Goal: Task Accomplishment & Management: Manage account settings

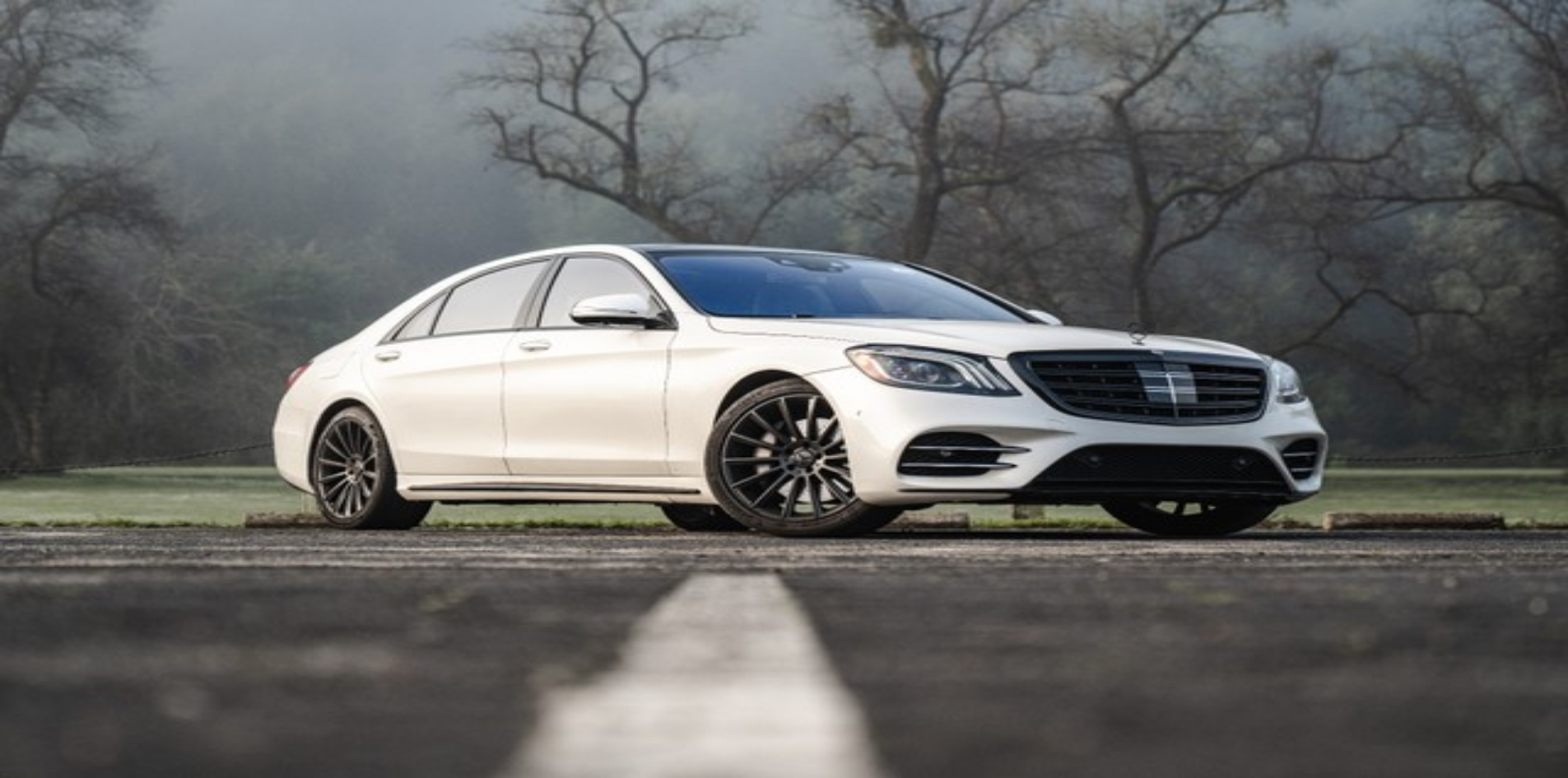
select select "********"
click at [1386, 161] on button "Switch to [GEOGRAPHIC_DATA]" at bounding box center [1473, 169] width 176 height 17
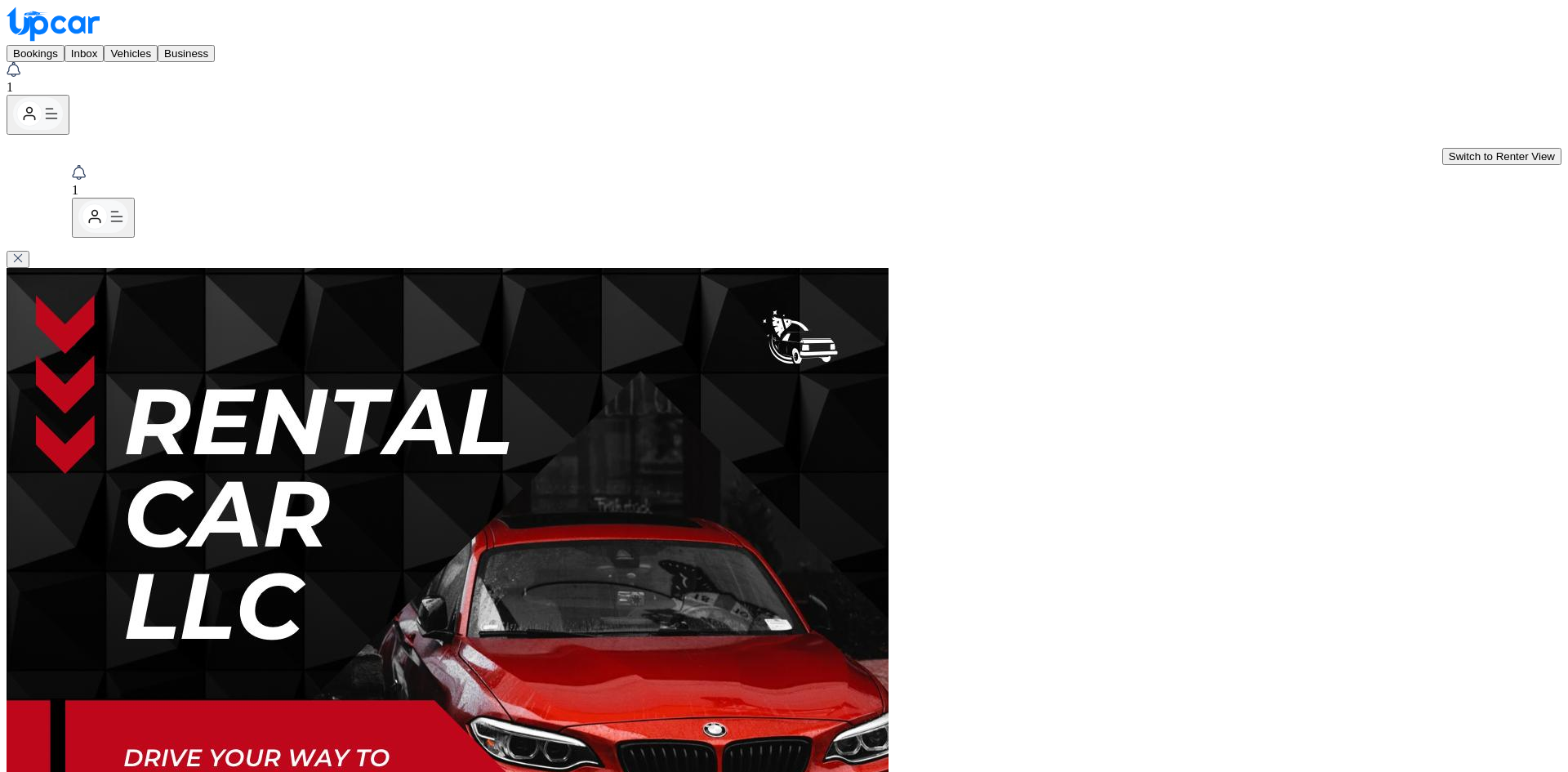
click at [157, 45] on button "Vehicles" at bounding box center [130, 54] width 54 height 17
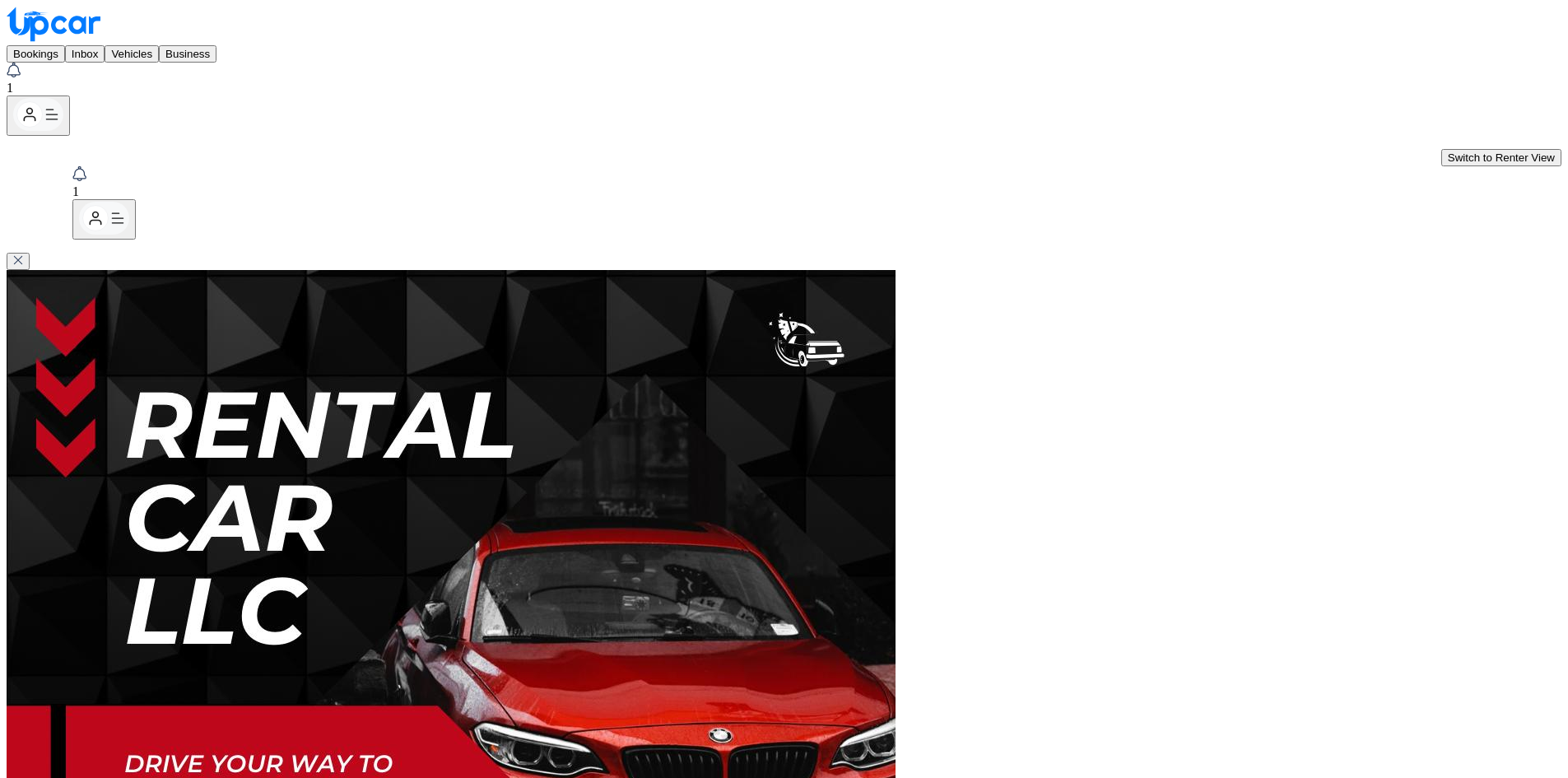
select select "***"
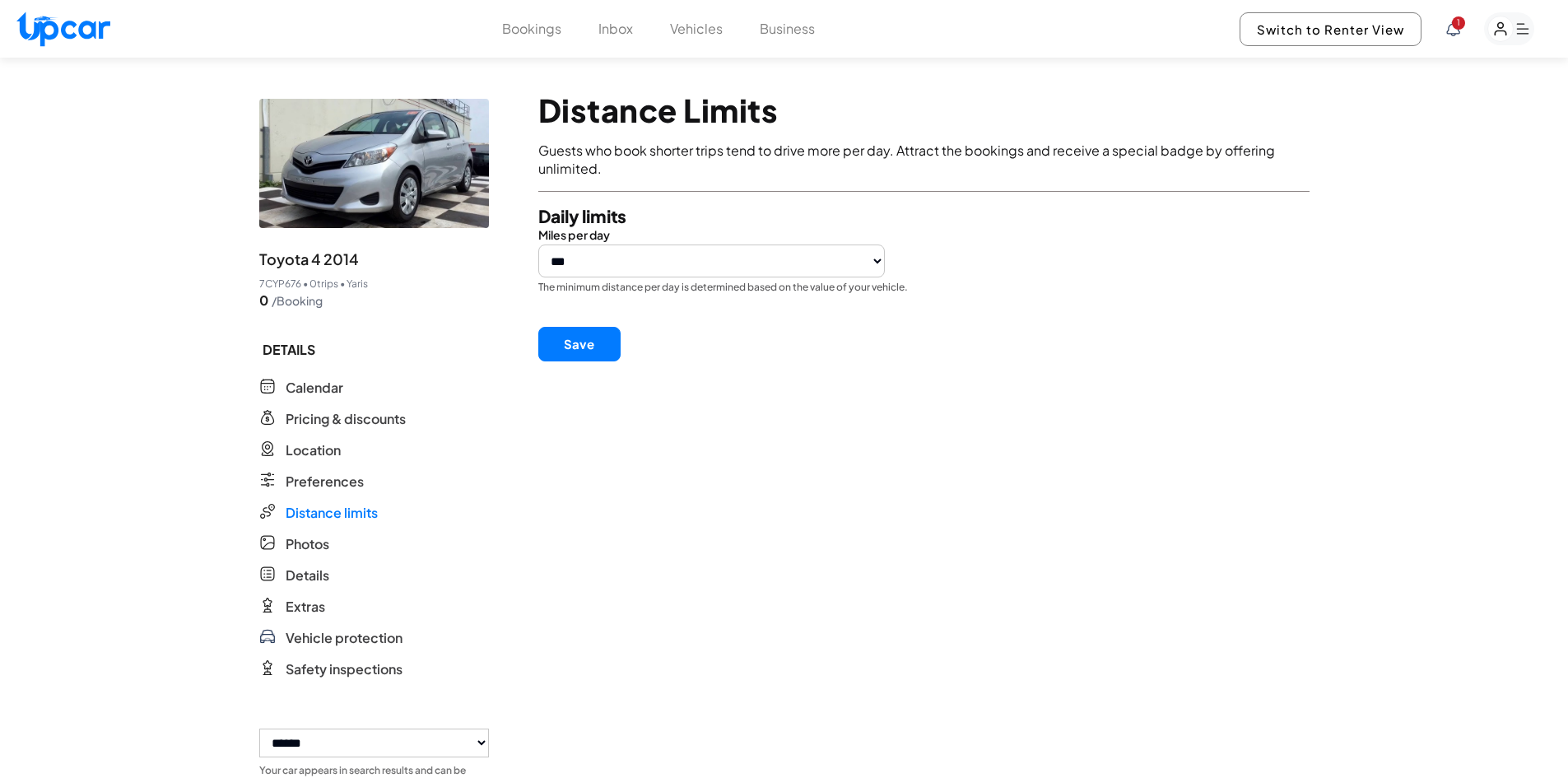
click at [578, 266] on select "*** *** *** *** *** *** ***" at bounding box center [712, 260] width 348 height 33
select select "***"
click at [538, 244] on select "*** *** *** *** *** *** ***" at bounding box center [712, 260] width 348 height 33
click at [592, 341] on button "Save" at bounding box center [579, 344] width 83 height 34
click at [604, 329] on button "Save" at bounding box center [579, 344] width 83 height 34
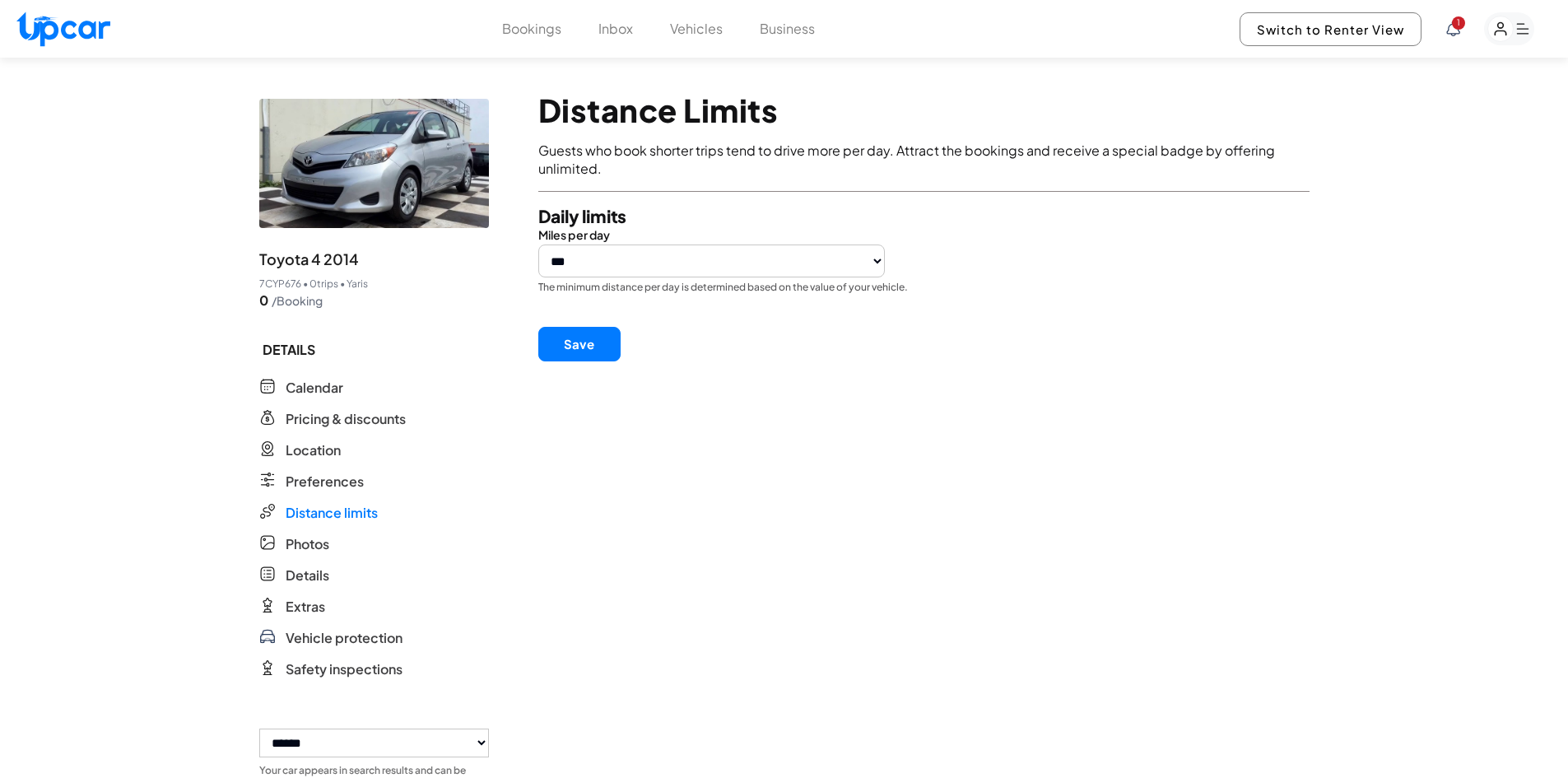
click at [296, 555] on ul "DETAILS Calendar Calendar Pricing & discounts Pricing & discounts Location Loca…" at bounding box center [374, 506] width 230 height 346
click at [298, 548] on span "Photos" at bounding box center [308, 543] width 44 height 20
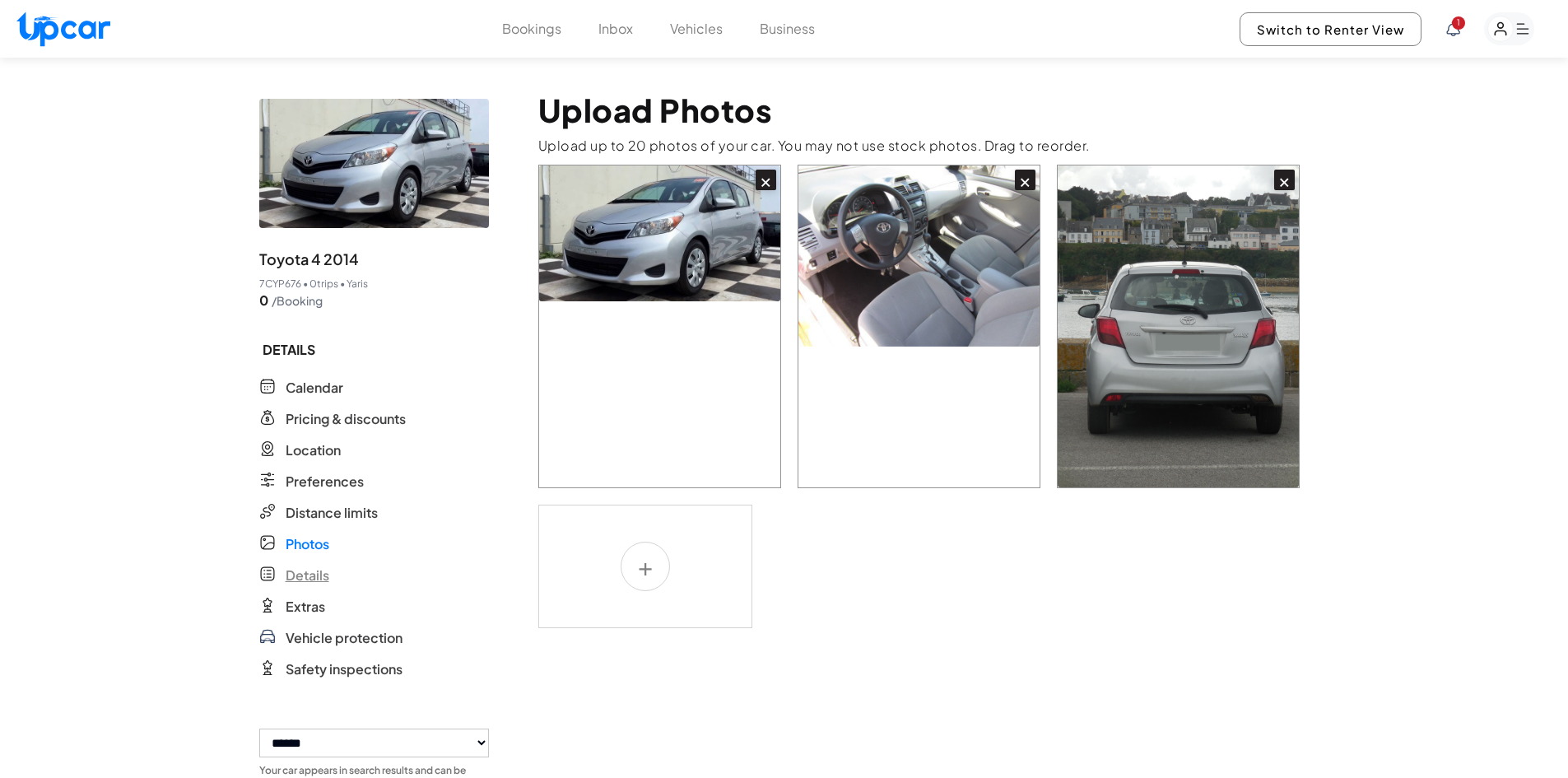
click at [307, 578] on span "Details" at bounding box center [308, 575] width 44 height 20
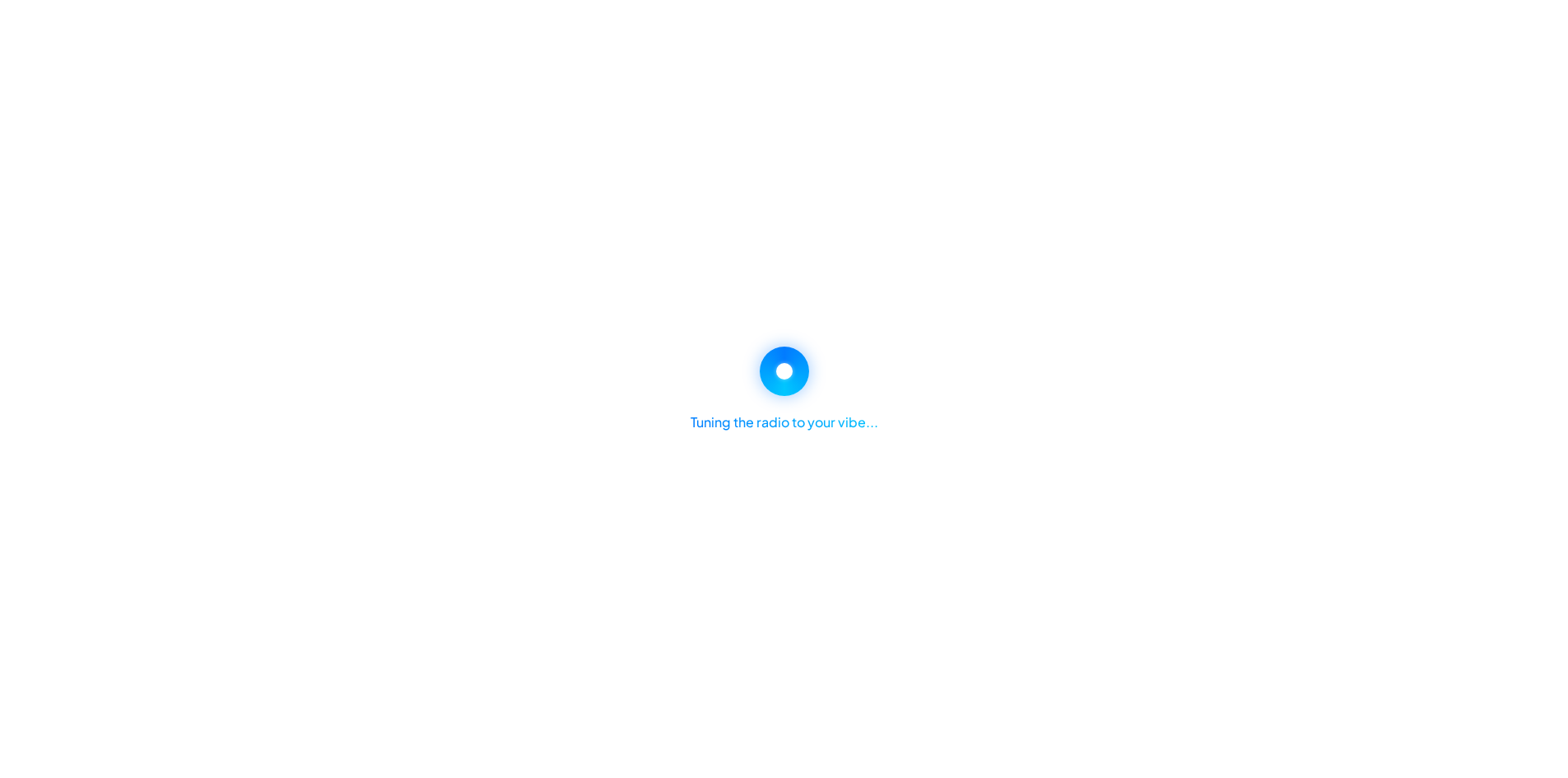
select select "*"
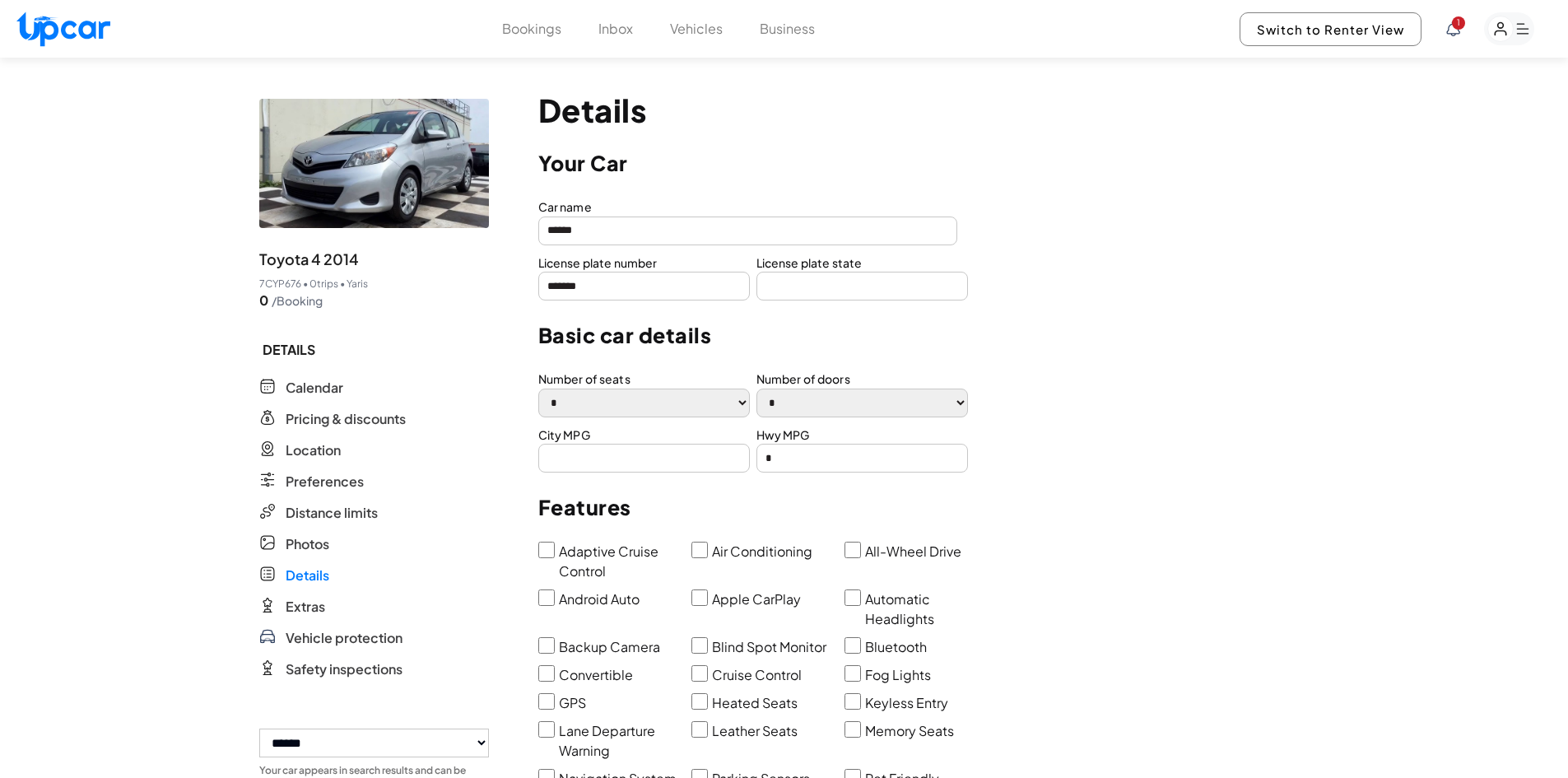
click at [313, 609] on span "Extras" at bounding box center [306, 606] width 40 height 20
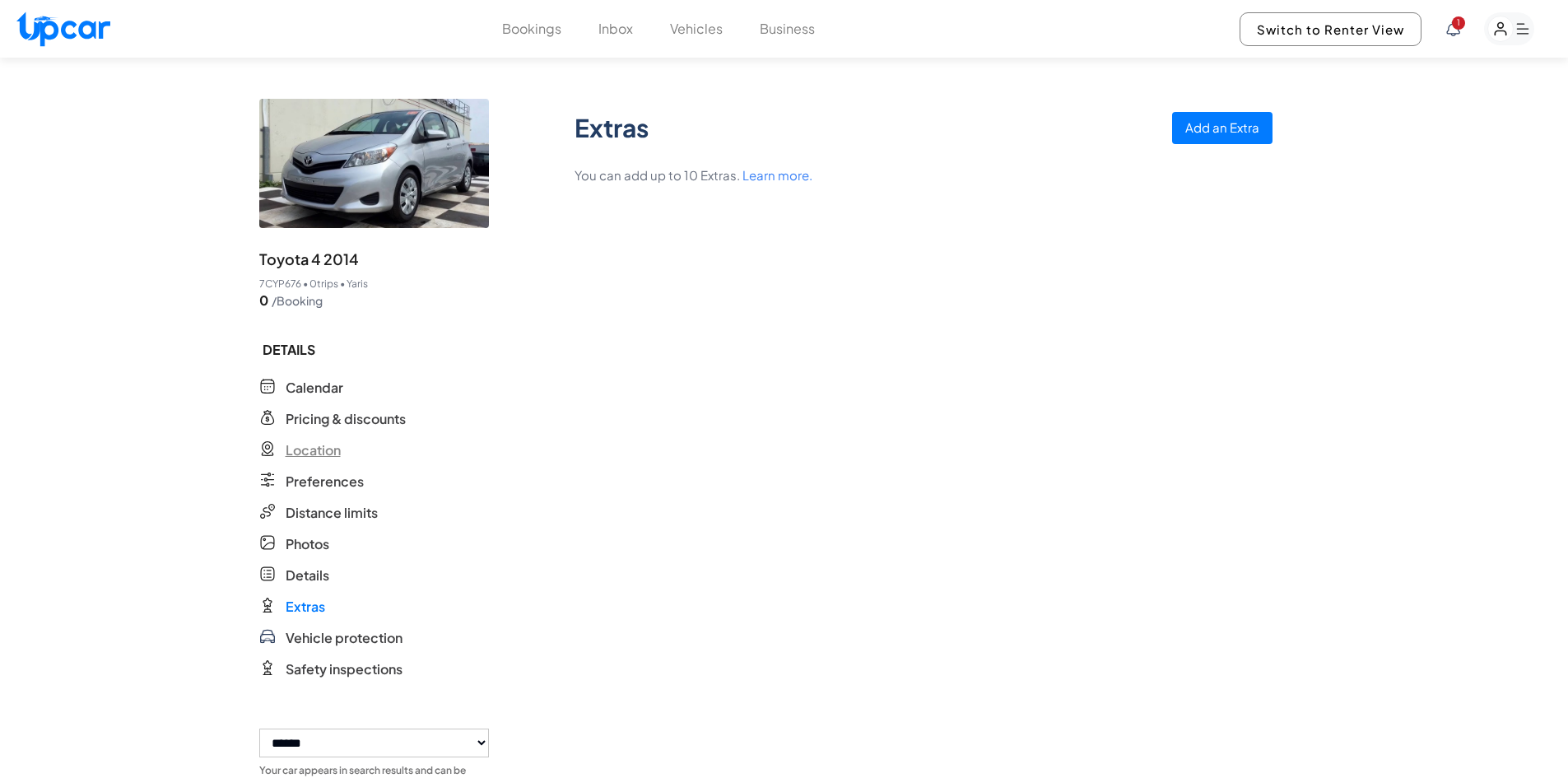
click at [317, 447] on span "Location" at bounding box center [313, 450] width 55 height 20
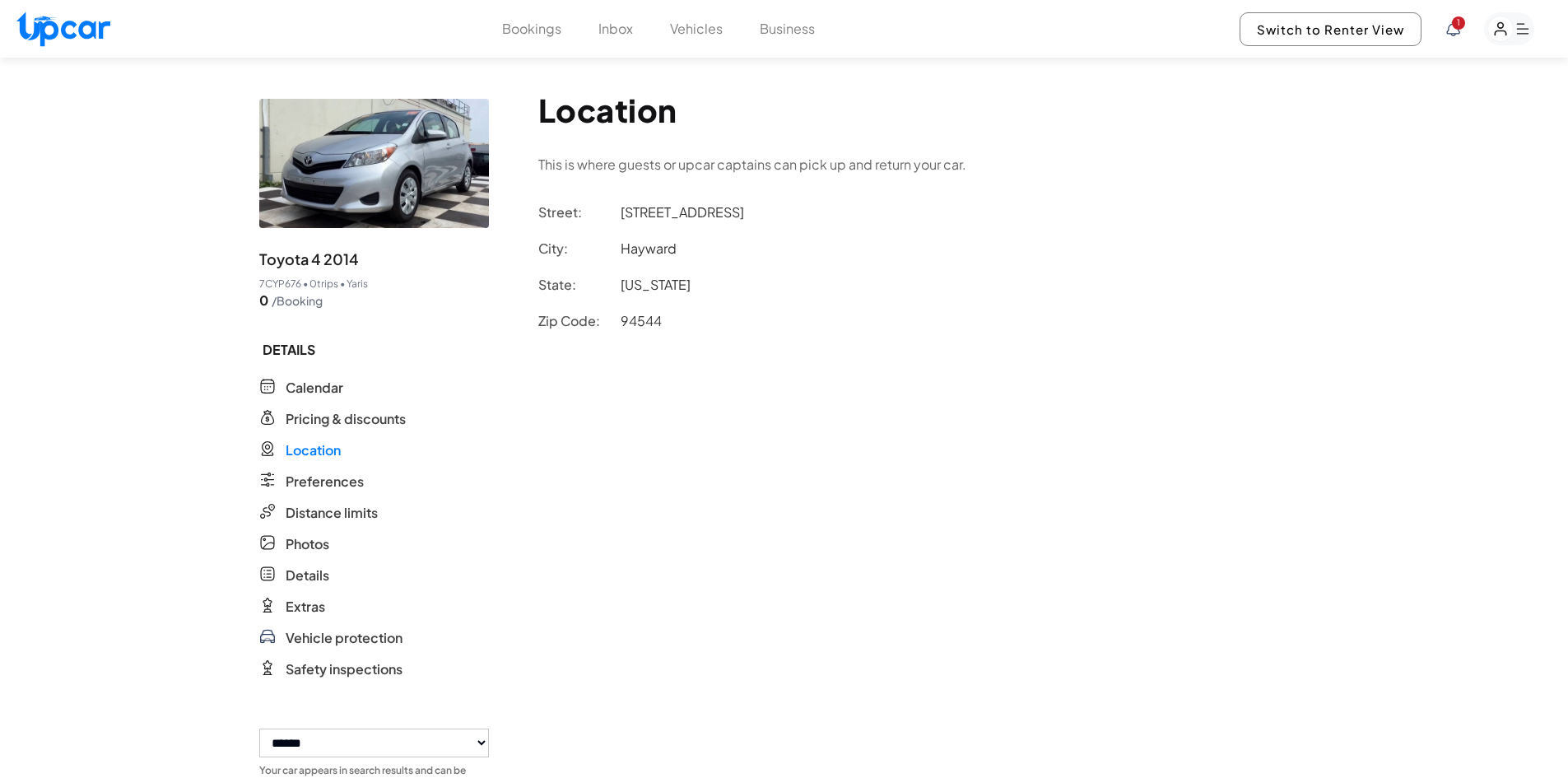
click at [330, 485] on span "Preferences" at bounding box center [325, 481] width 78 height 20
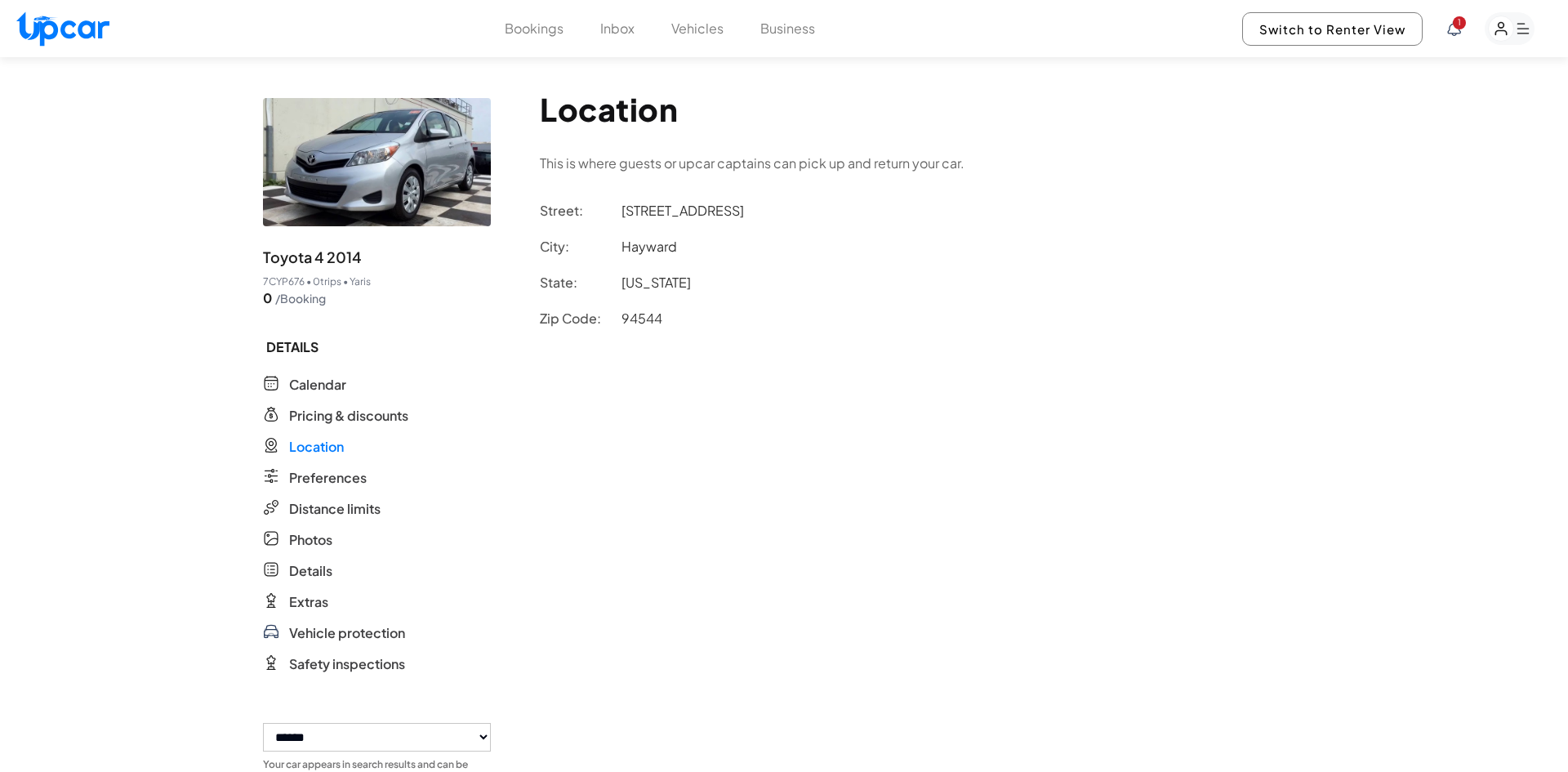
select select "*"
select select "****"
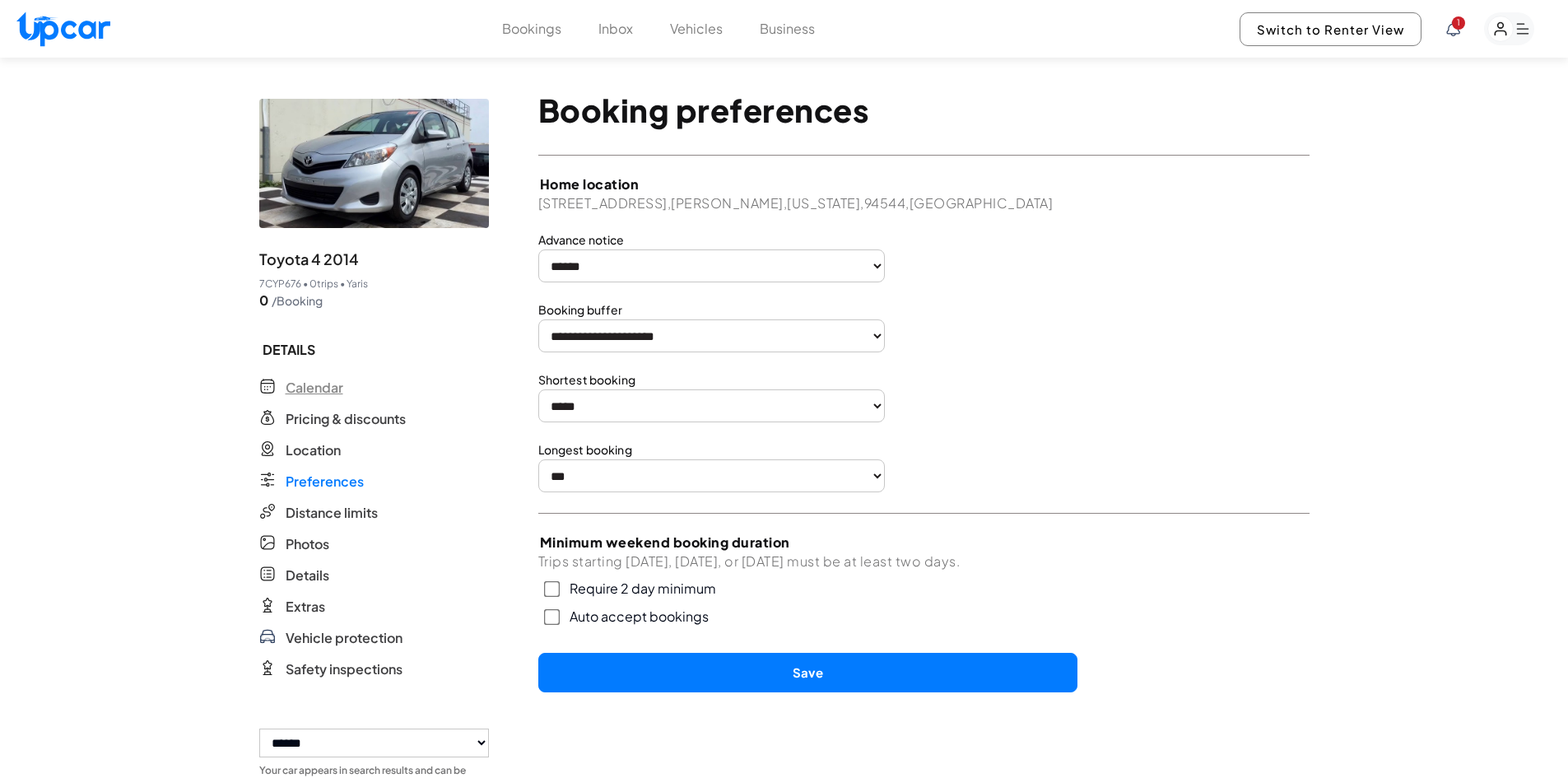
click at [321, 384] on span "Calendar" at bounding box center [314, 388] width 58 height 20
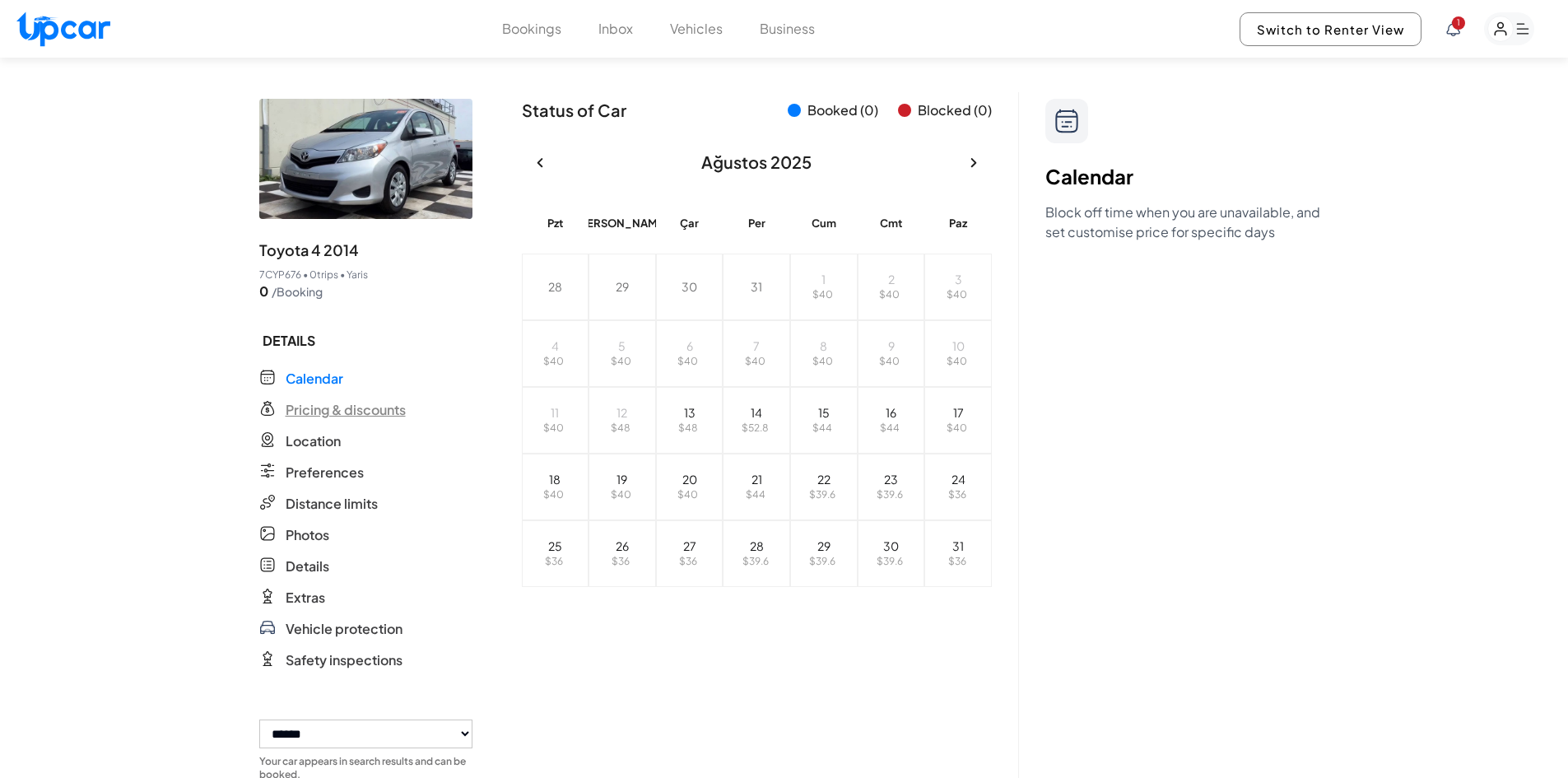
click at [345, 410] on span "Pricing & discounts" at bounding box center [346, 409] width 121 height 20
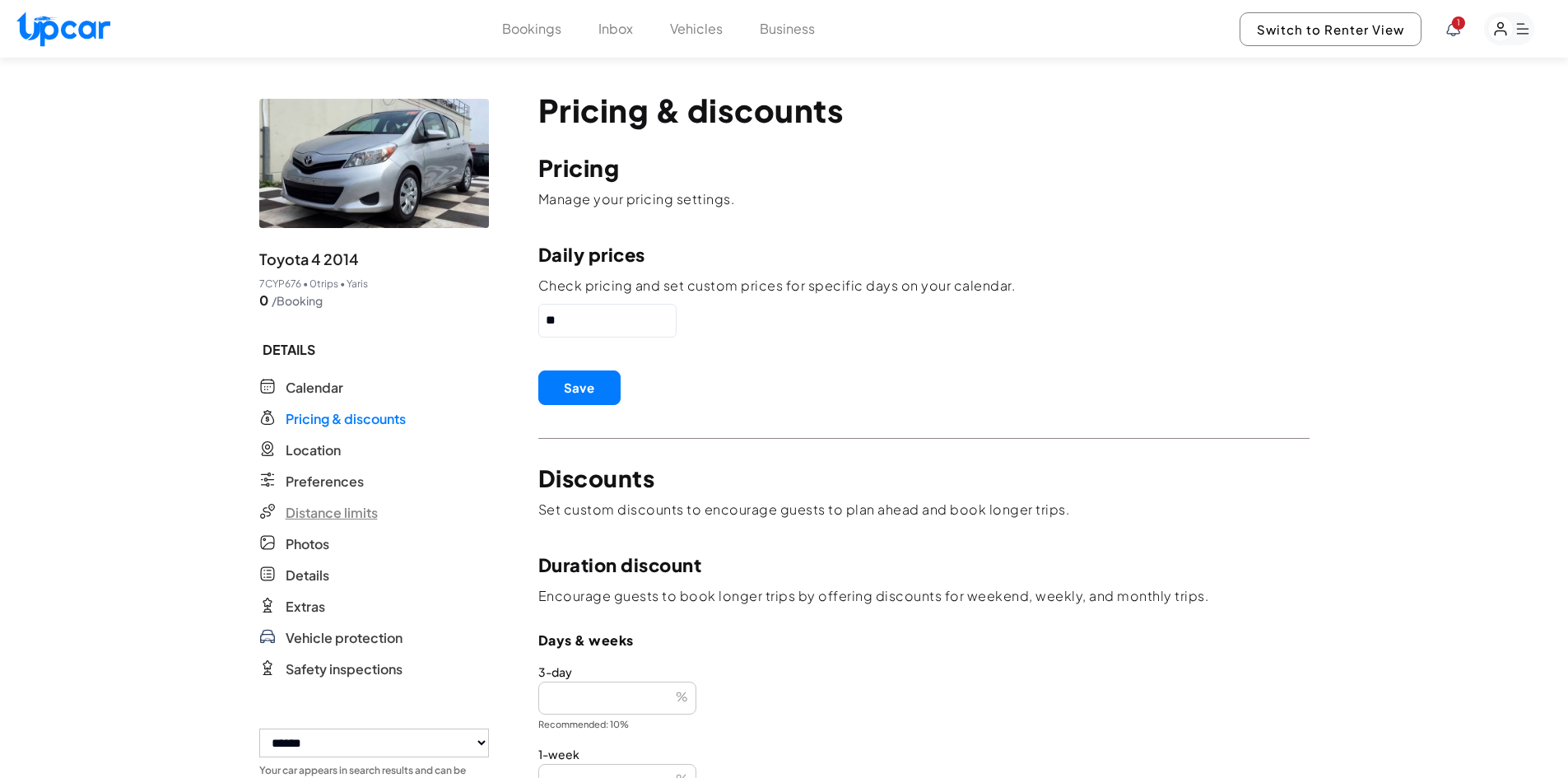
click at [346, 513] on span "Distance limits" at bounding box center [331, 512] width 92 height 20
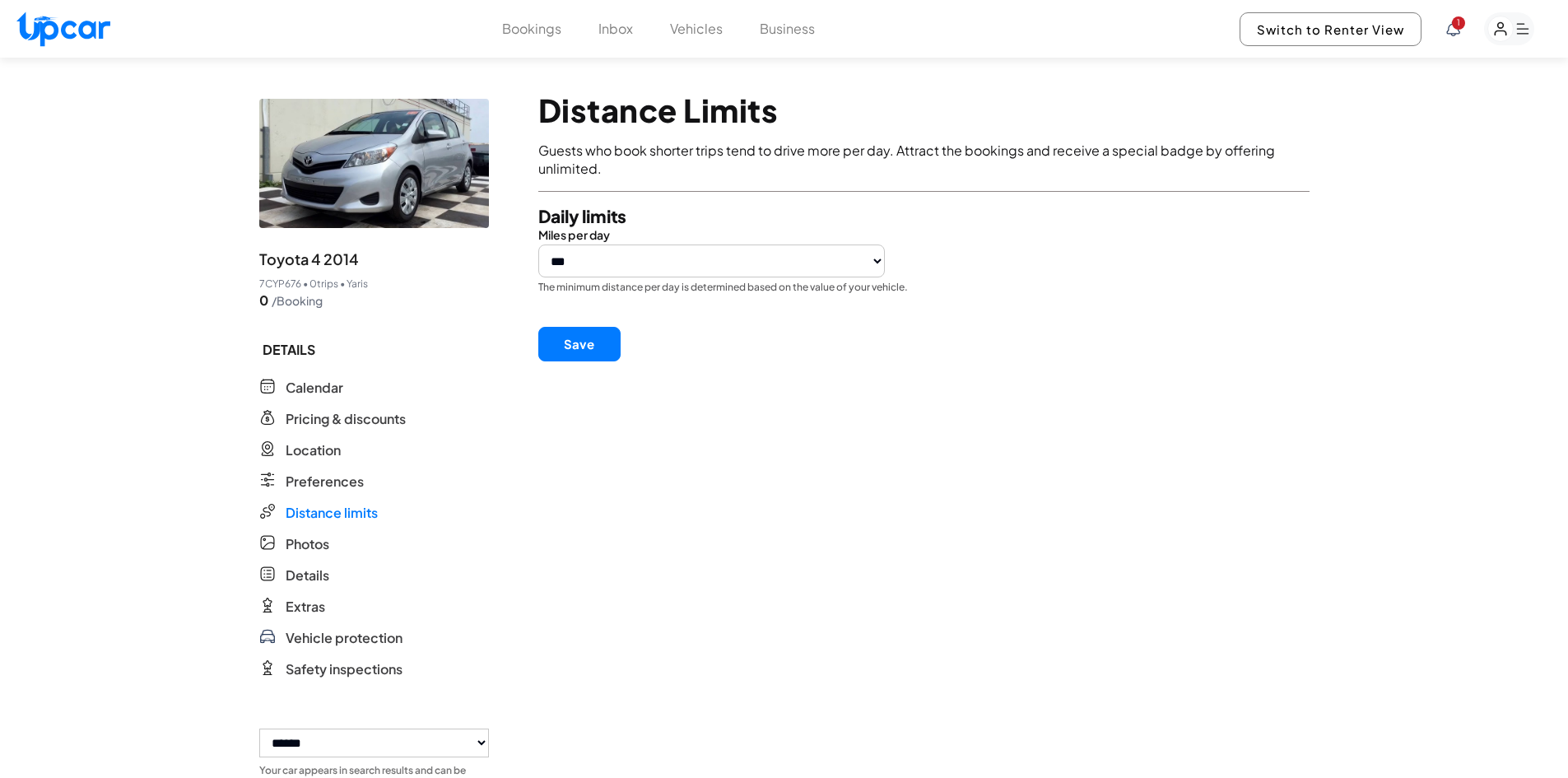
click at [676, 251] on select "*** *** *** *** *** *** ***" at bounding box center [712, 260] width 348 height 33
select select "***"
click at [538, 244] on select "*** *** *** *** *** *** ***" at bounding box center [712, 260] width 348 height 33
click at [570, 343] on button "Save" at bounding box center [579, 344] width 83 height 34
click at [595, 340] on button "Save" at bounding box center [579, 344] width 83 height 34
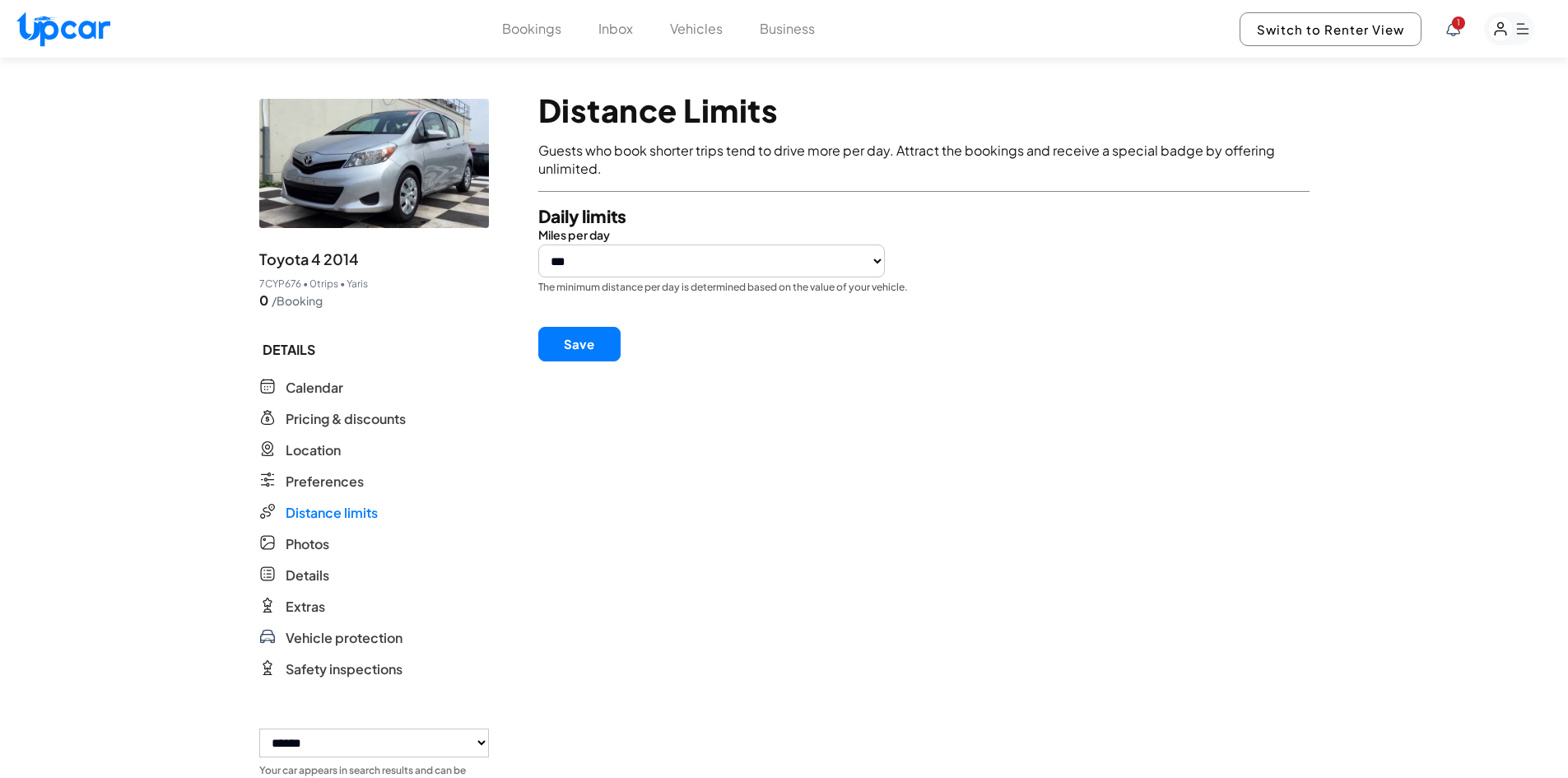
click at [585, 336] on button "Save" at bounding box center [579, 344] width 83 height 34
click at [588, 349] on button "Save" at bounding box center [579, 344] width 83 height 34
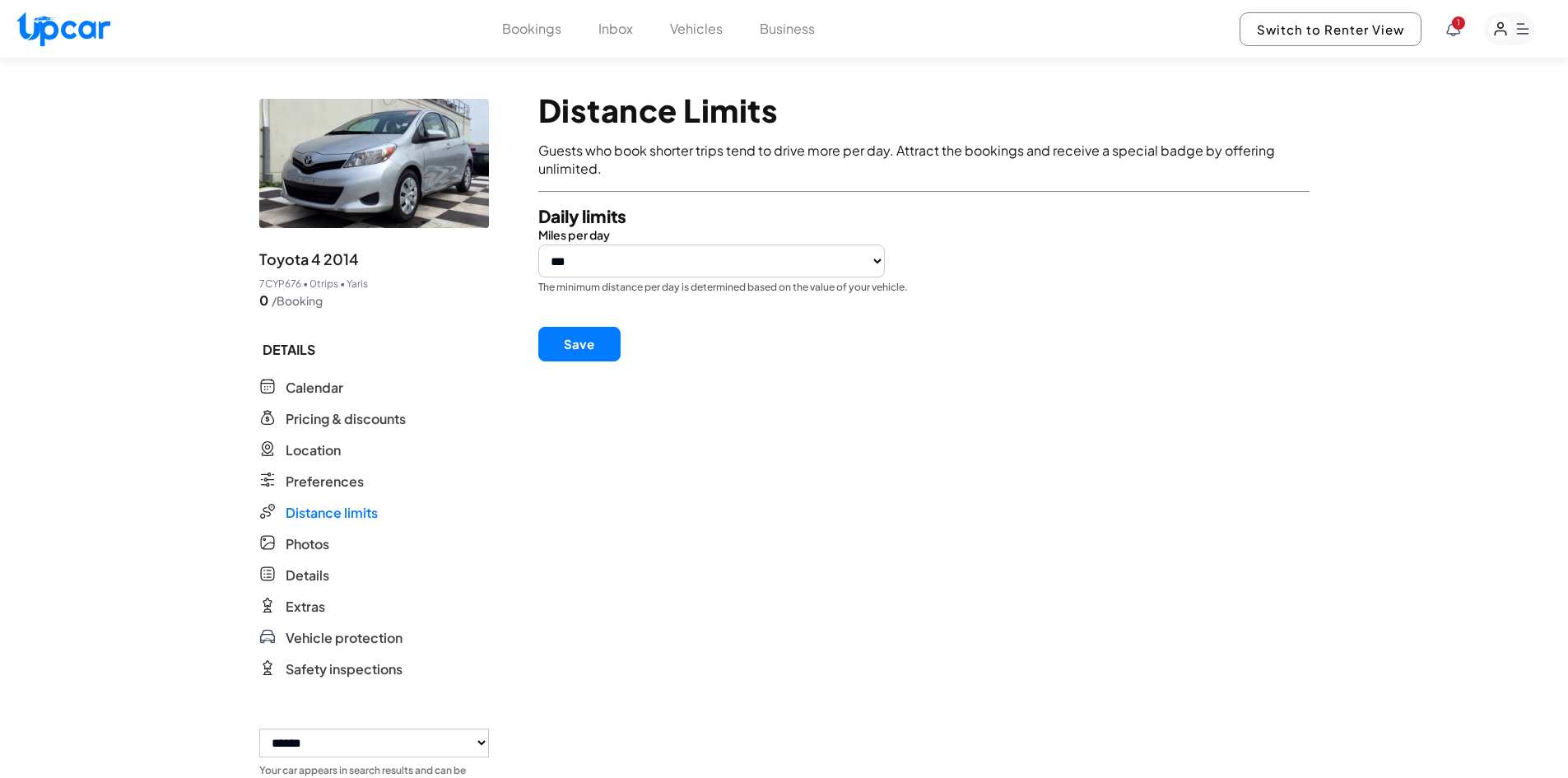
click at [588, 349] on button "Save" at bounding box center [579, 344] width 83 height 34
click at [589, 349] on button "Save" at bounding box center [579, 344] width 83 height 34
click at [590, 348] on button "Save" at bounding box center [579, 344] width 83 height 34
click at [580, 330] on button "Save" at bounding box center [579, 344] width 83 height 34
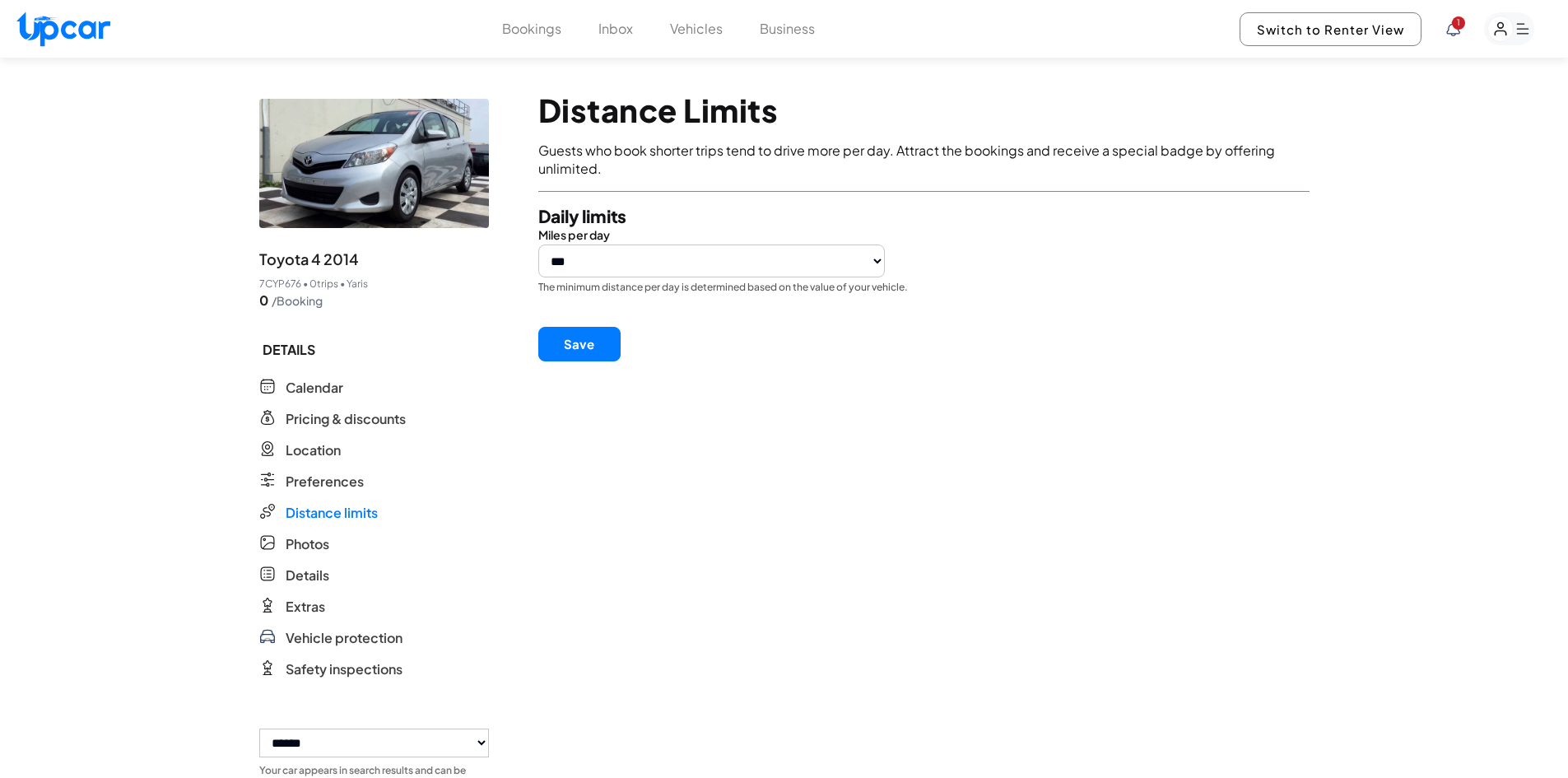
click at [580, 330] on button "Save" at bounding box center [579, 344] width 83 height 34
click at [581, 329] on button "Save" at bounding box center [579, 344] width 83 height 34
click at [716, 256] on select "*** *** *** *** *** *** ***" at bounding box center [712, 260] width 348 height 33
click at [538, 244] on select "*** *** *** *** *** *** ***" at bounding box center [712, 260] width 348 height 33
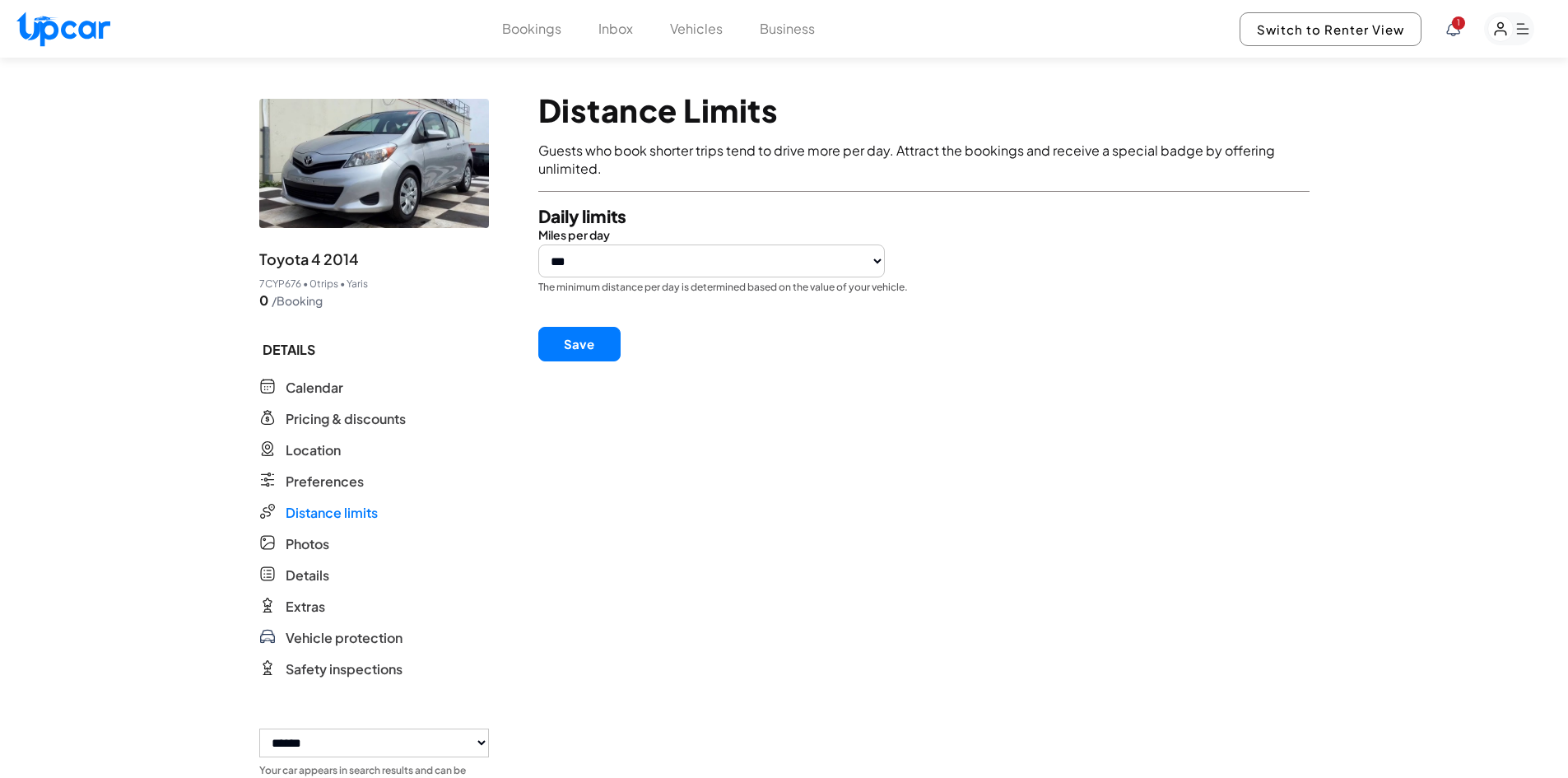
click at [569, 338] on button "Save" at bounding box center [579, 344] width 83 height 34
click at [574, 344] on button "Save" at bounding box center [579, 344] width 83 height 34
click at [700, 35] on button "Vehicles" at bounding box center [695, 28] width 52 height 20
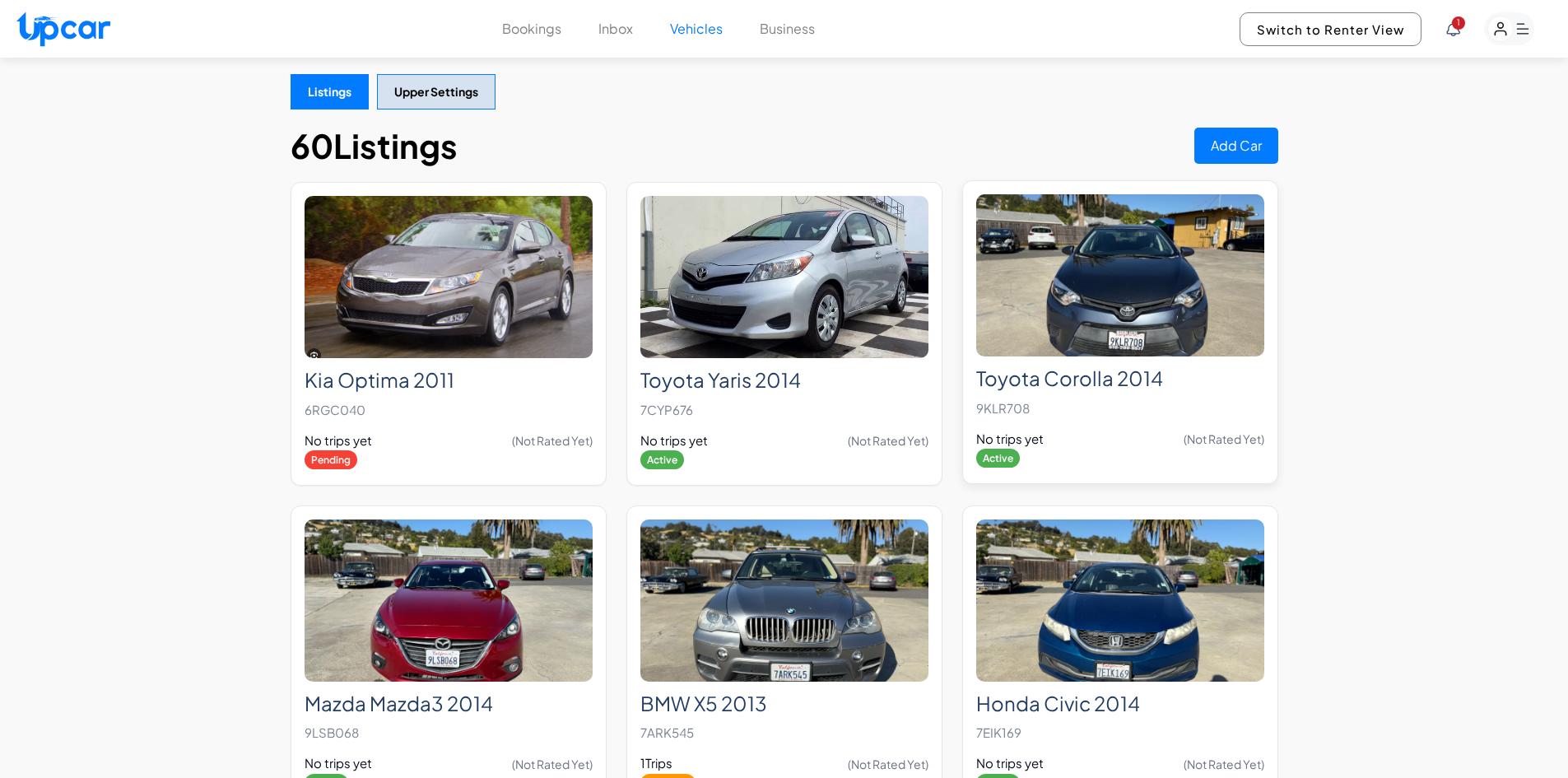
click at [1081, 299] on img at bounding box center [1120, 275] width 288 height 162
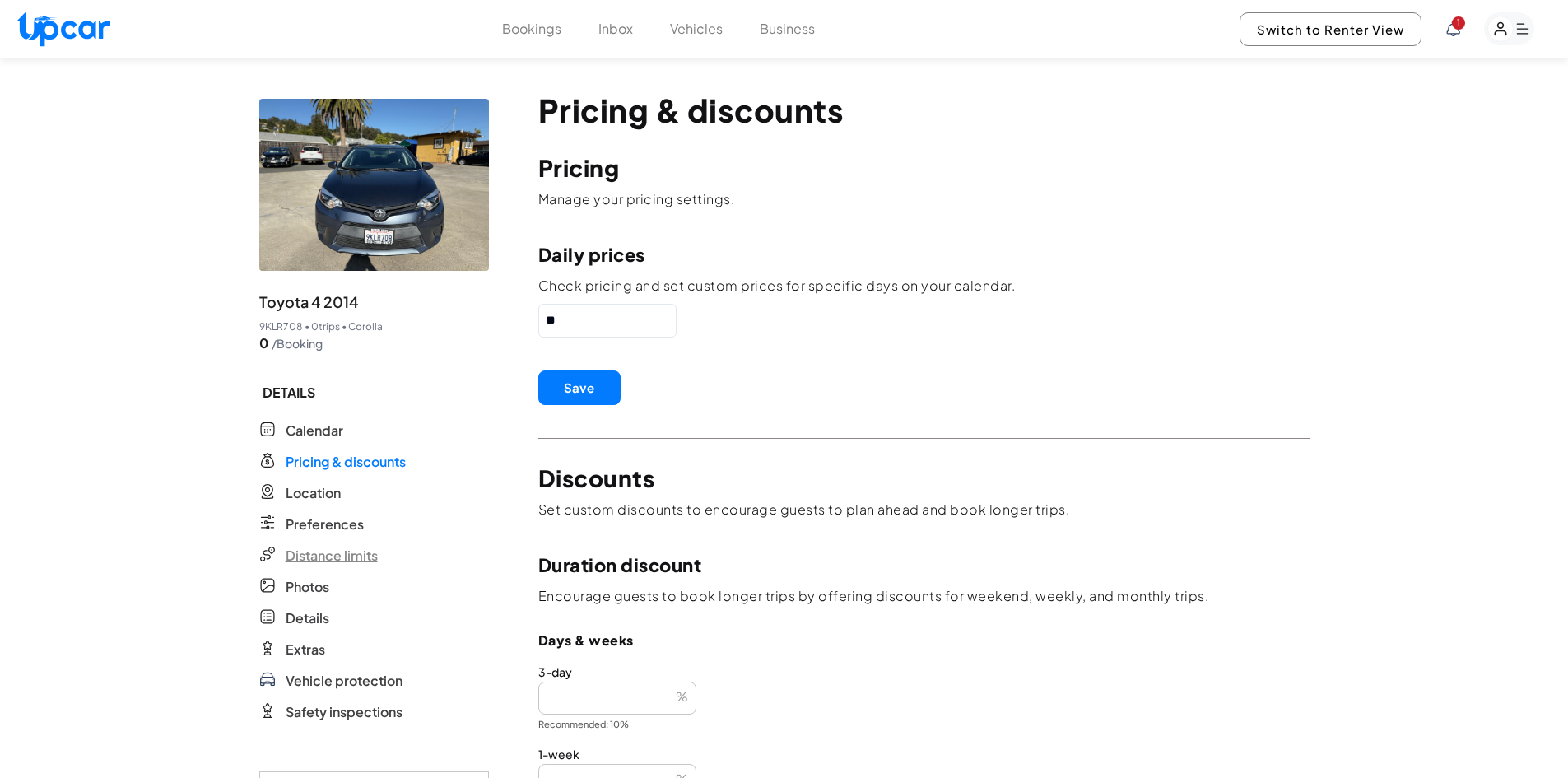
click at [330, 563] on span "Distance limits" at bounding box center [331, 555] width 92 height 20
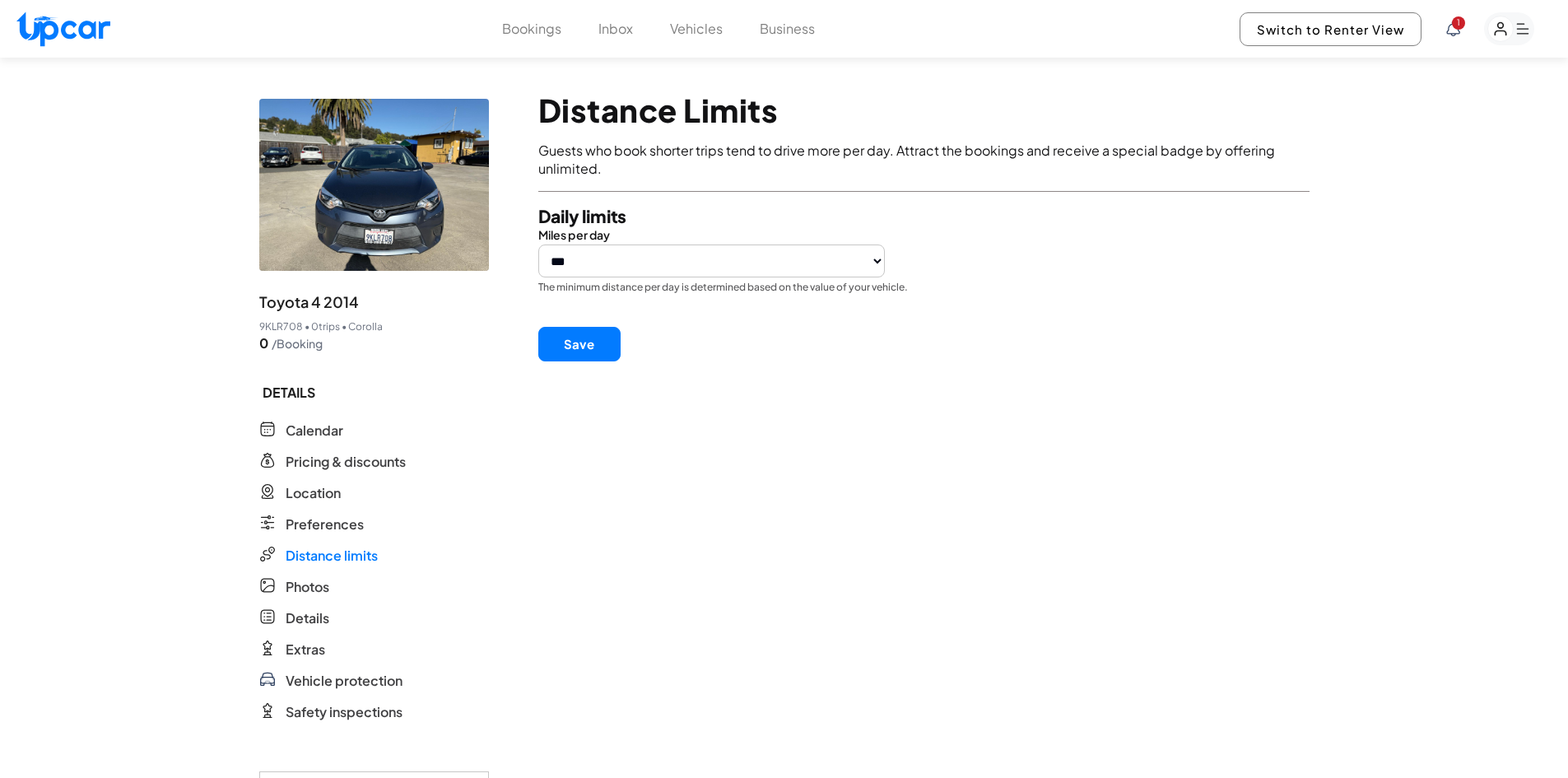
click at [665, 264] on select "*** *** *** *** *** *** ***" at bounding box center [712, 260] width 348 height 33
select select "***"
click at [538, 244] on select "*** *** *** *** *** *** ***" at bounding box center [712, 260] width 348 height 33
click at [609, 344] on button "Save" at bounding box center [579, 344] width 83 height 34
click at [569, 358] on button "Save" at bounding box center [579, 344] width 83 height 34
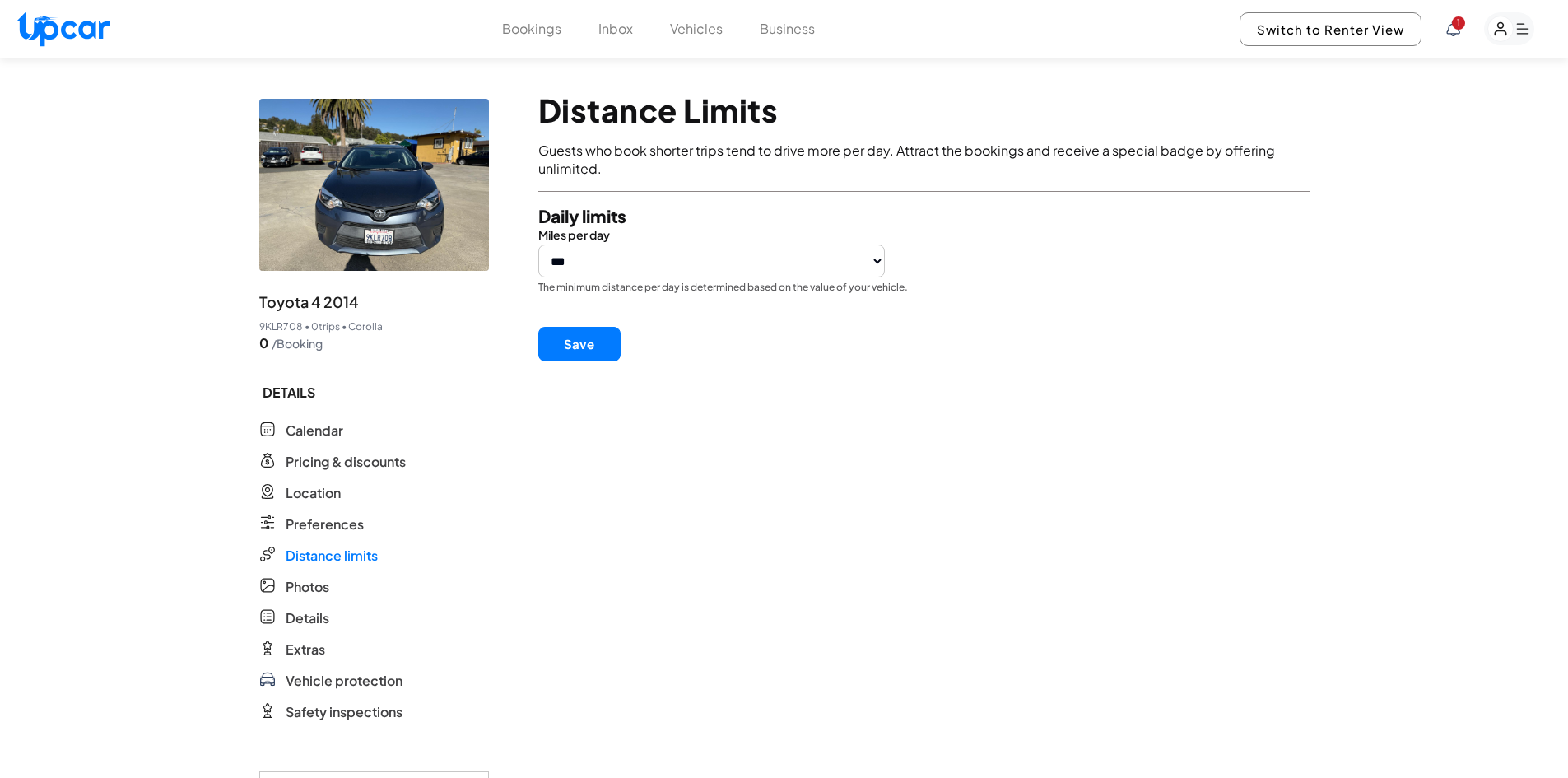
click at [570, 356] on button "Save" at bounding box center [579, 344] width 83 height 34
drag, startPoint x: 587, startPoint y: 338, endPoint x: 589, endPoint y: 330, distance: 8.2
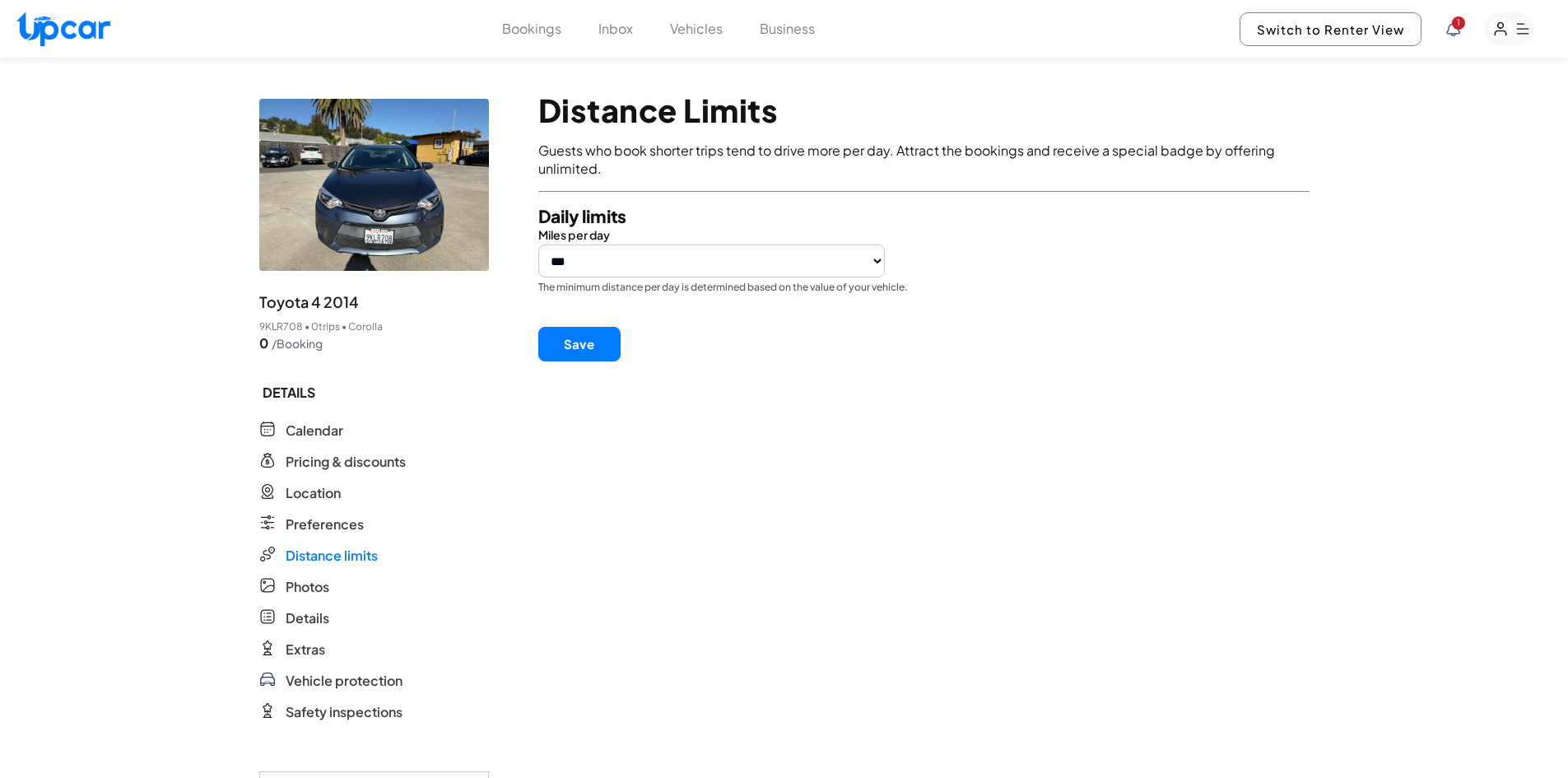
click at [589, 330] on button "Save" at bounding box center [579, 344] width 83 height 34
click at [305, 584] on span "Photos" at bounding box center [308, 586] width 44 height 20
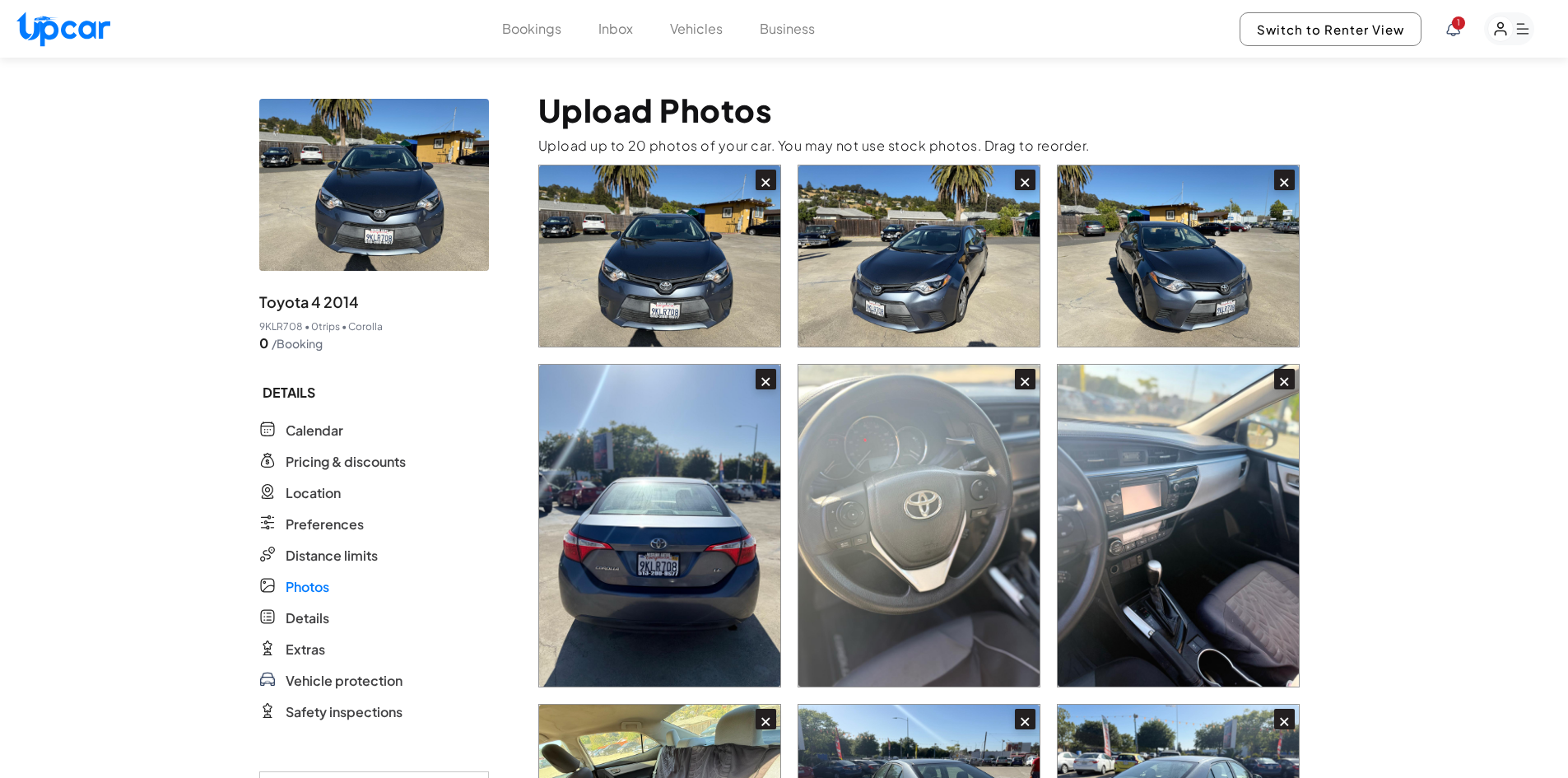
click at [305, 607] on ul "DETAILS Calendar Calendar Pricing & discounts Pricing & discounts Location Loca…" at bounding box center [374, 549] width 230 height 346
click at [312, 615] on span "Details" at bounding box center [308, 617] width 44 height 20
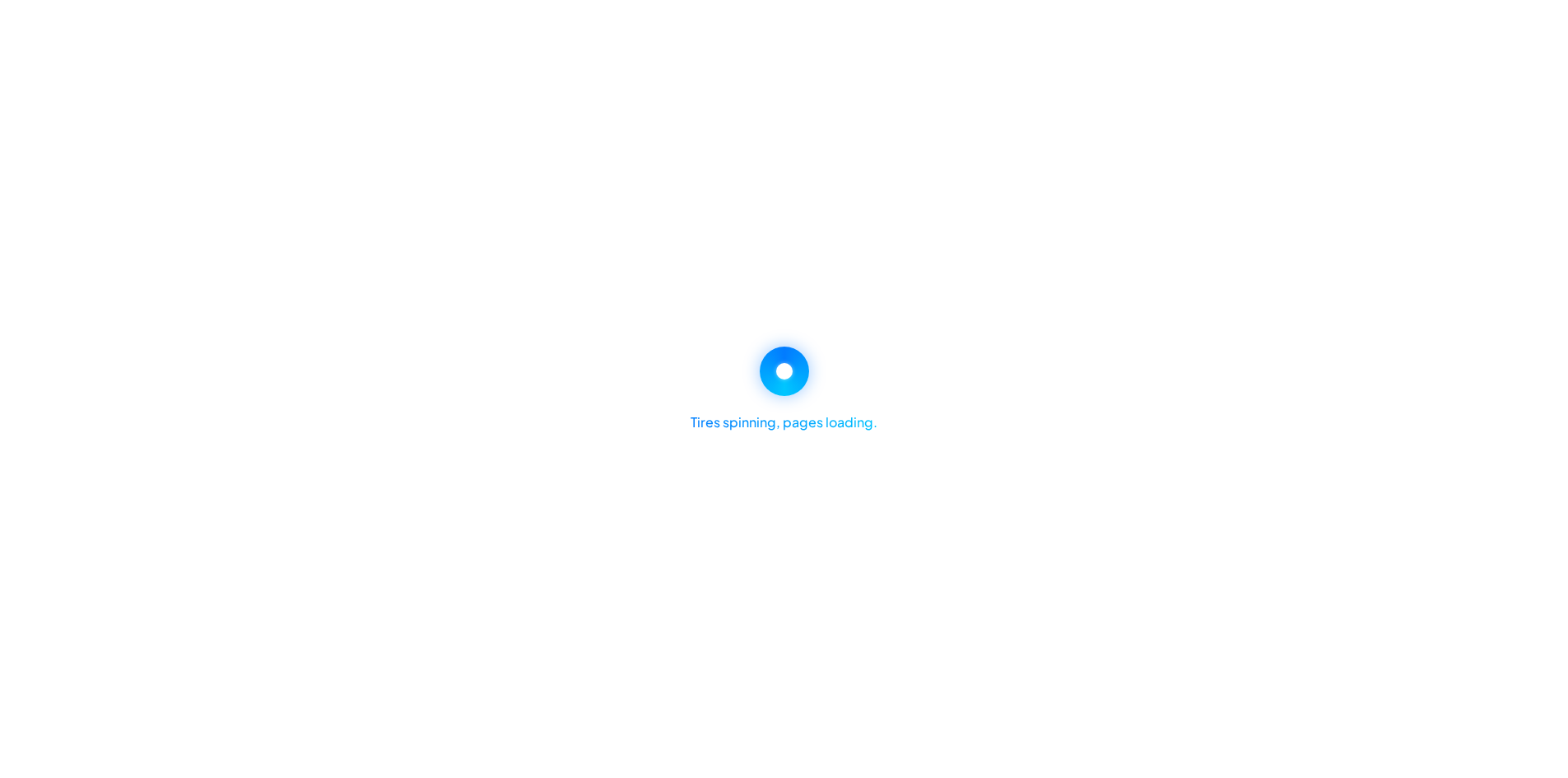
select select "*"
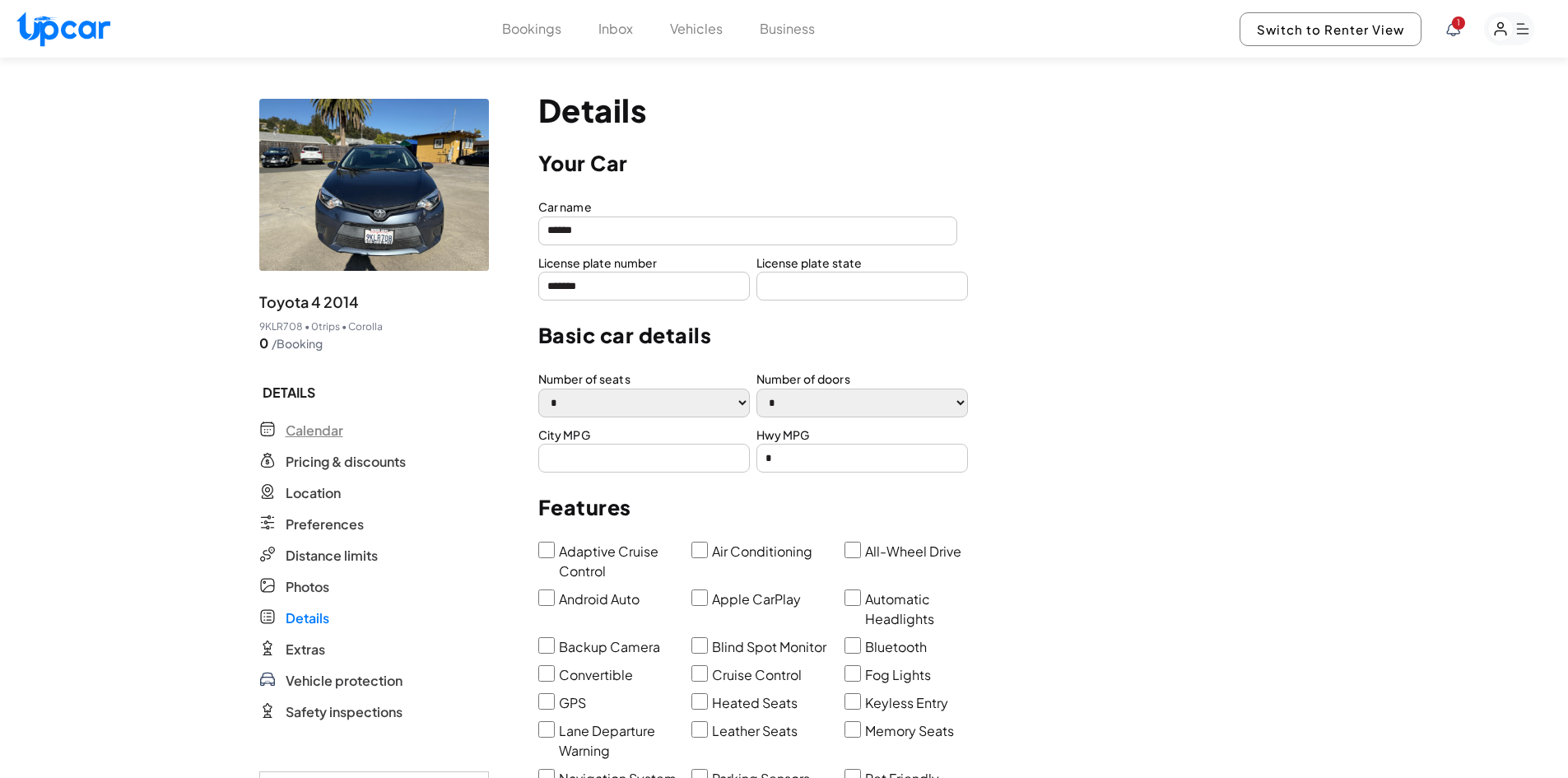
click at [309, 429] on span "Calendar" at bounding box center [314, 430] width 58 height 20
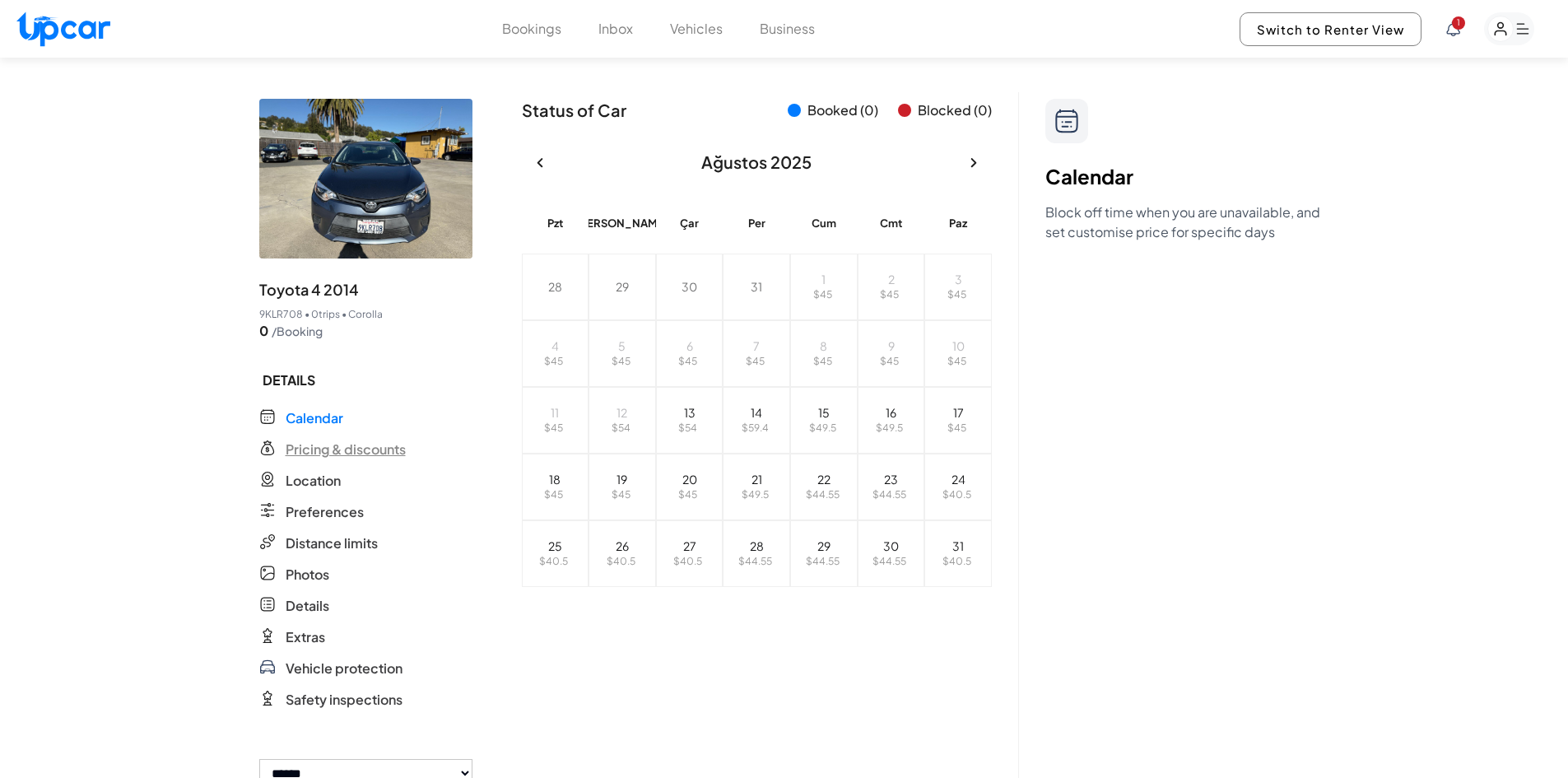
click at [328, 444] on span "Pricing & discounts" at bounding box center [346, 449] width 121 height 20
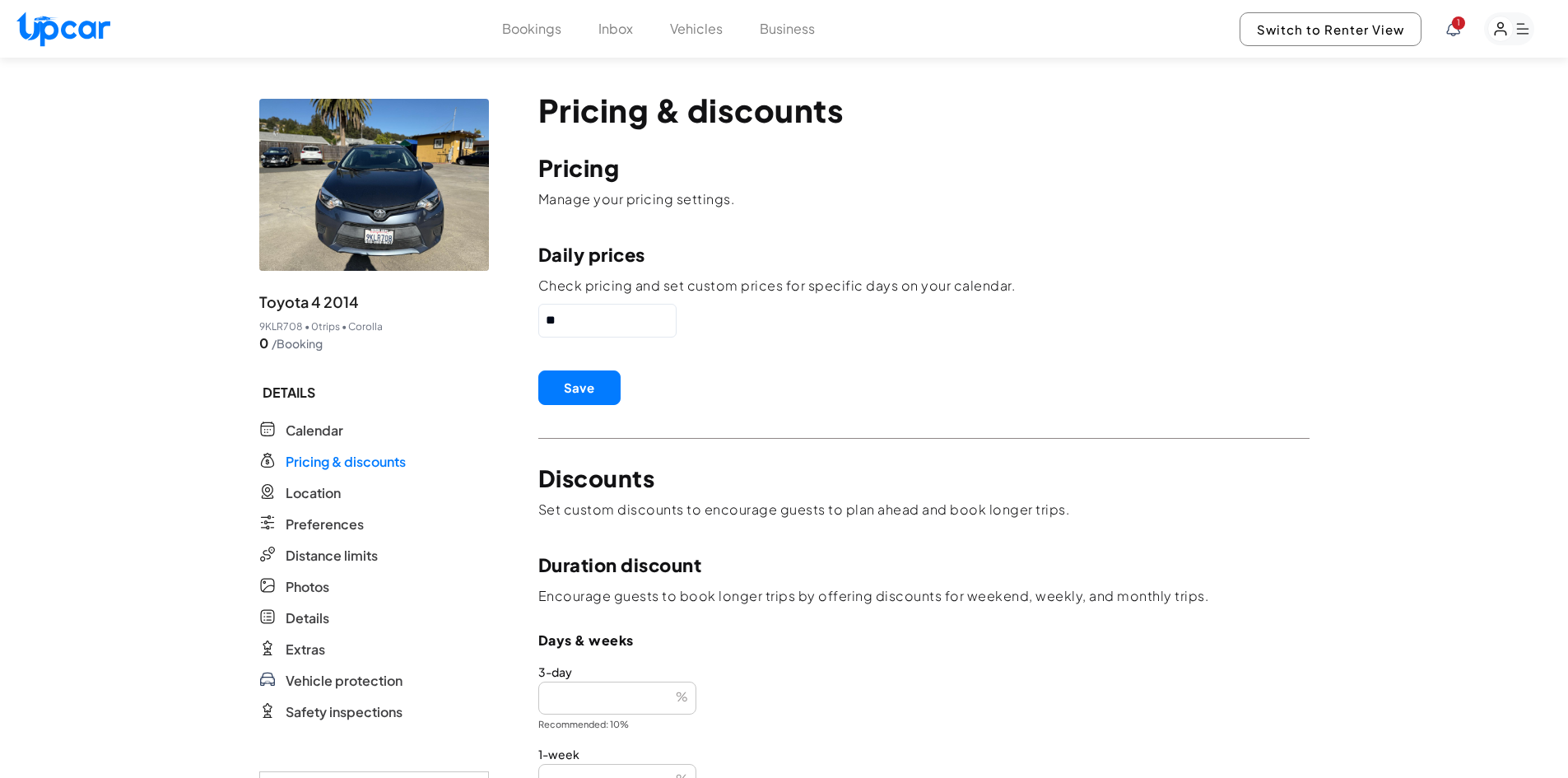
click at [554, 381] on button "Save" at bounding box center [579, 388] width 83 height 34
click at [323, 569] on ul "DETAILS Calendar Calendar Pricing & discounts Pricing & discounts Location Loca…" at bounding box center [374, 549] width 230 height 346
click at [328, 556] on span "Distance limits" at bounding box center [331, 555] width 92 height 20
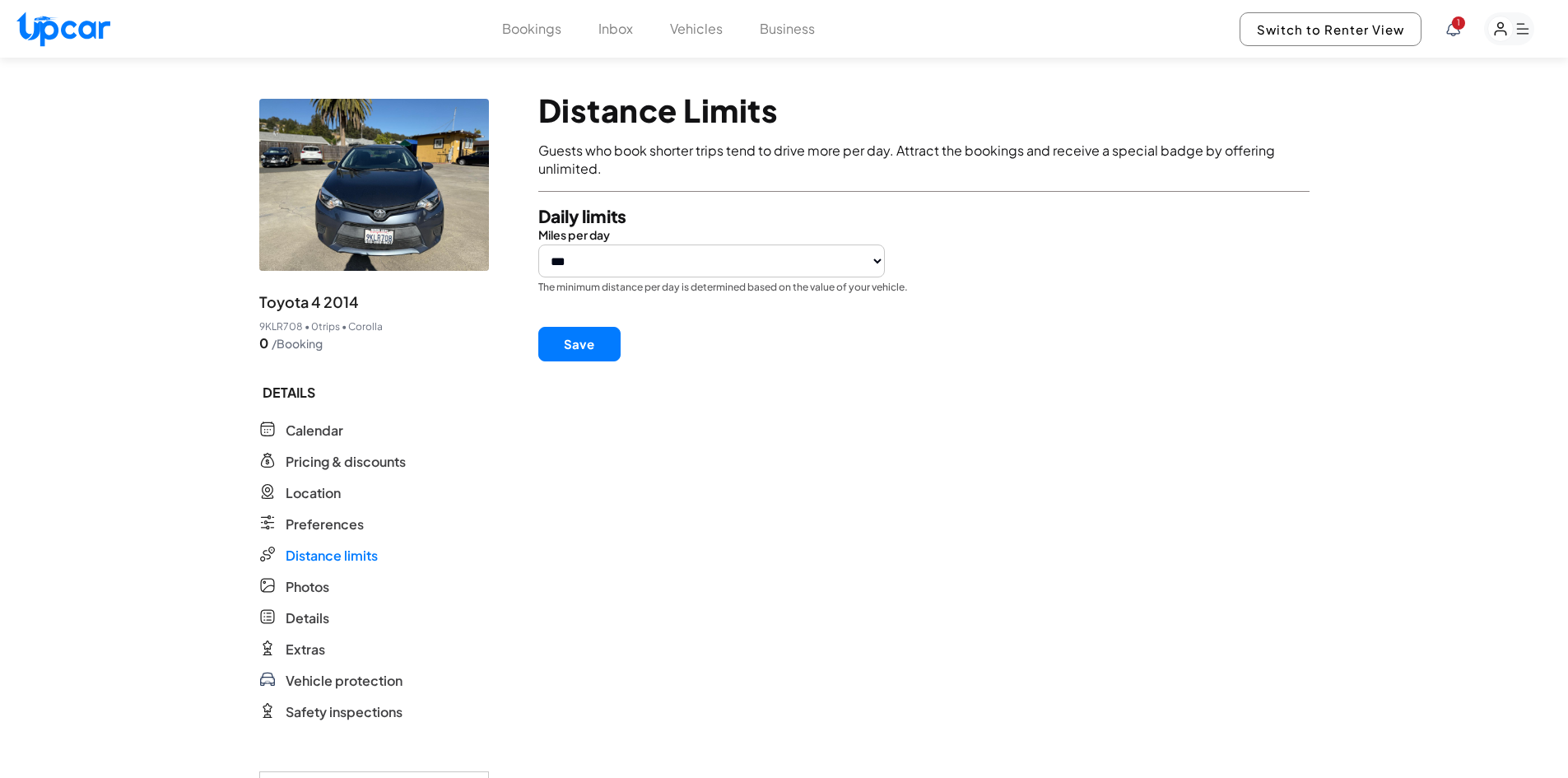
click at [588, 347] on button "Save" at bounding box center [579, 344] width 83 height 34
click at [702, 28] on button "Vehicles" at bounding box center [695, 28] width 52 height 20
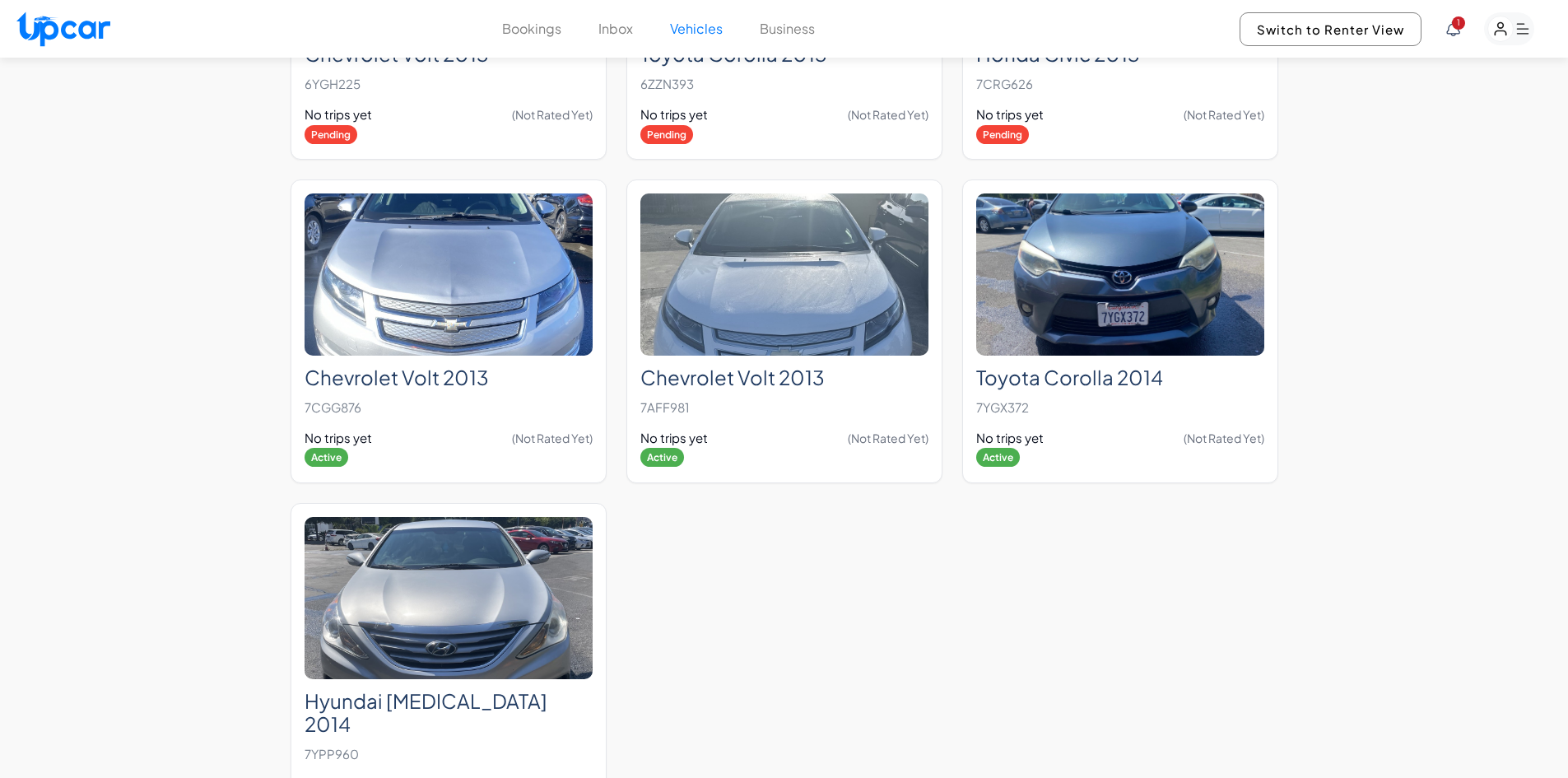
scroll to position [4031, 0]
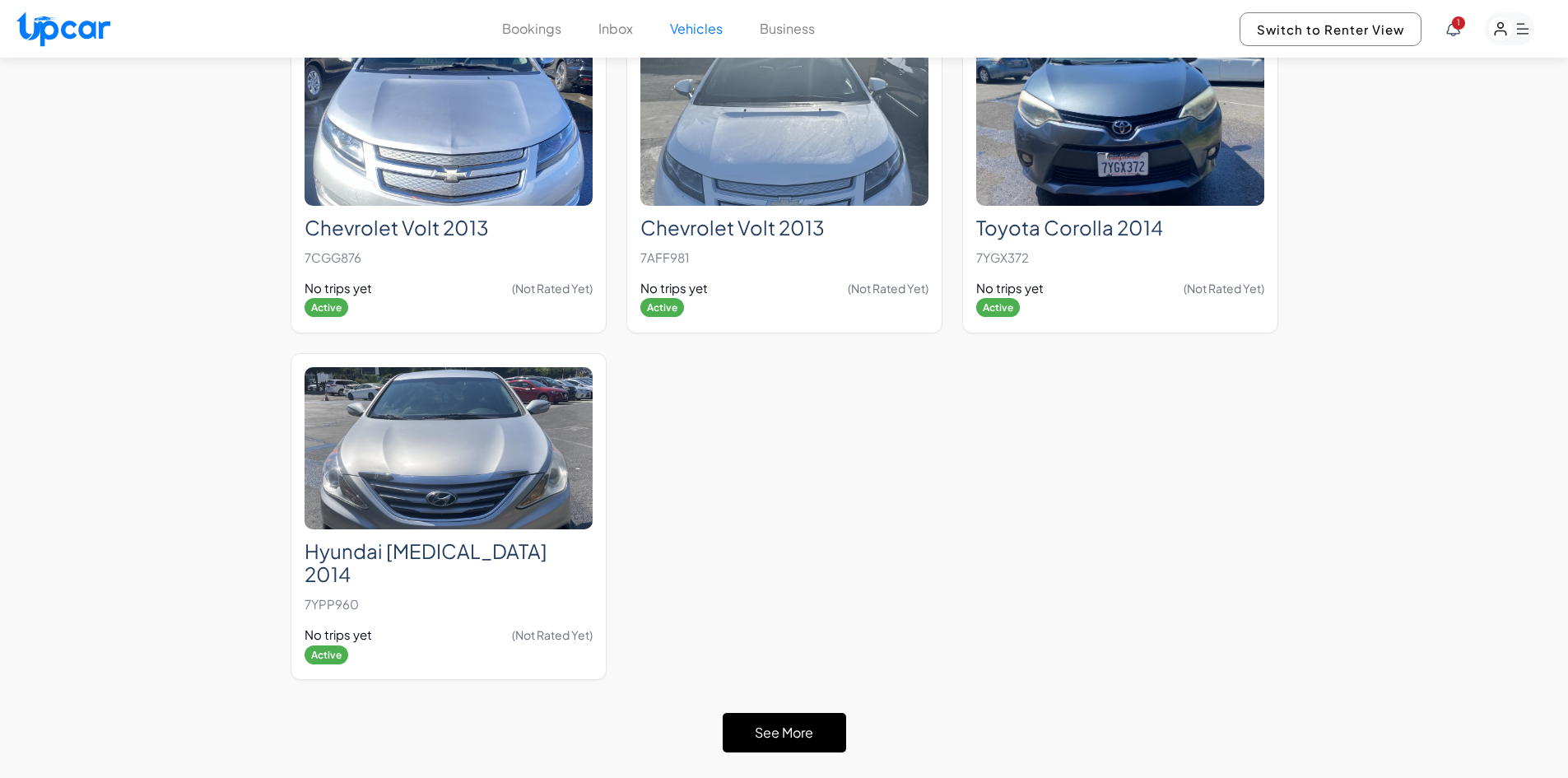
click at [806, 717] on button "See More" at bounding box center [784, 732] width 123 height 40
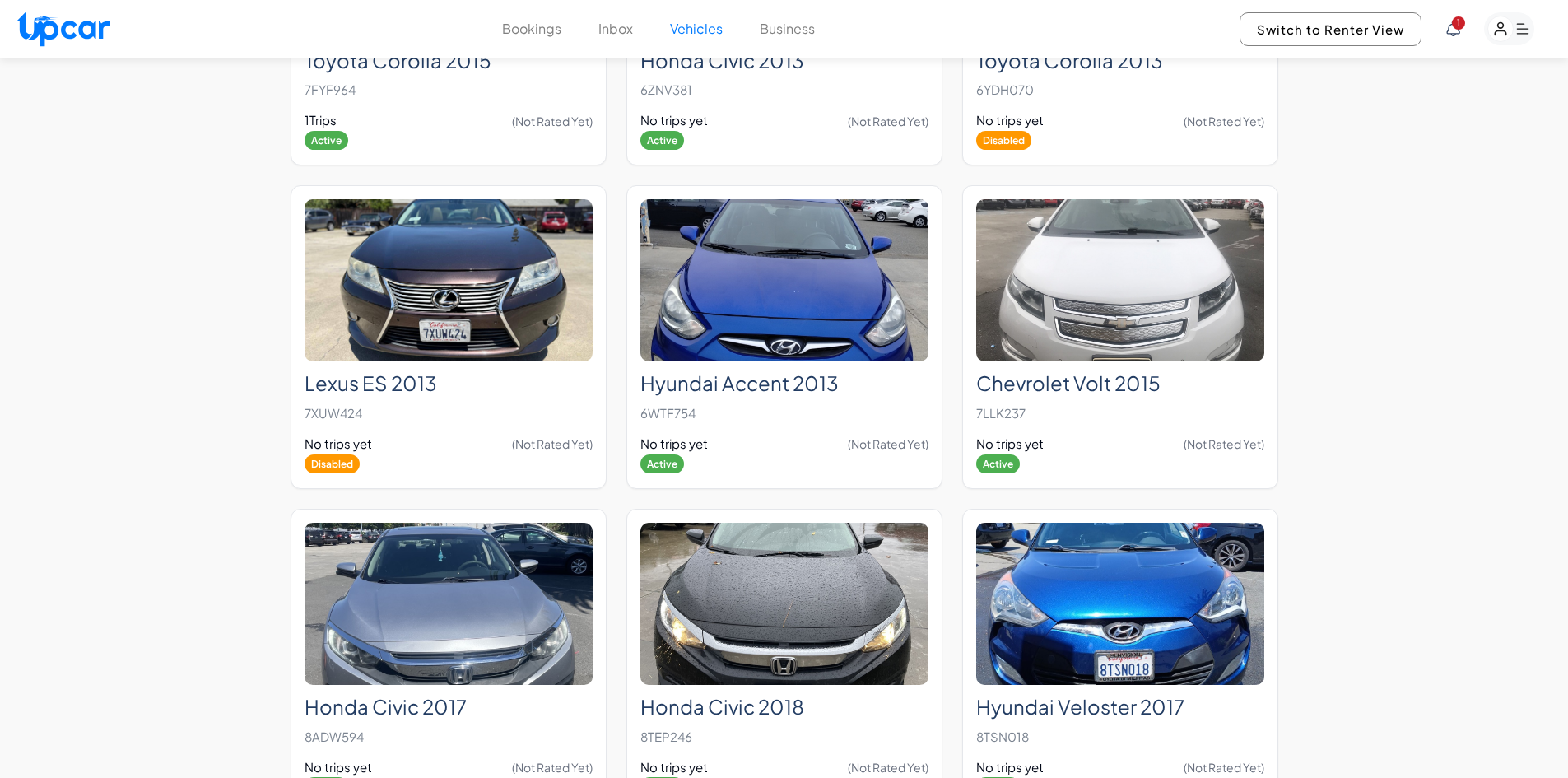
scroll to position [1603, 0]
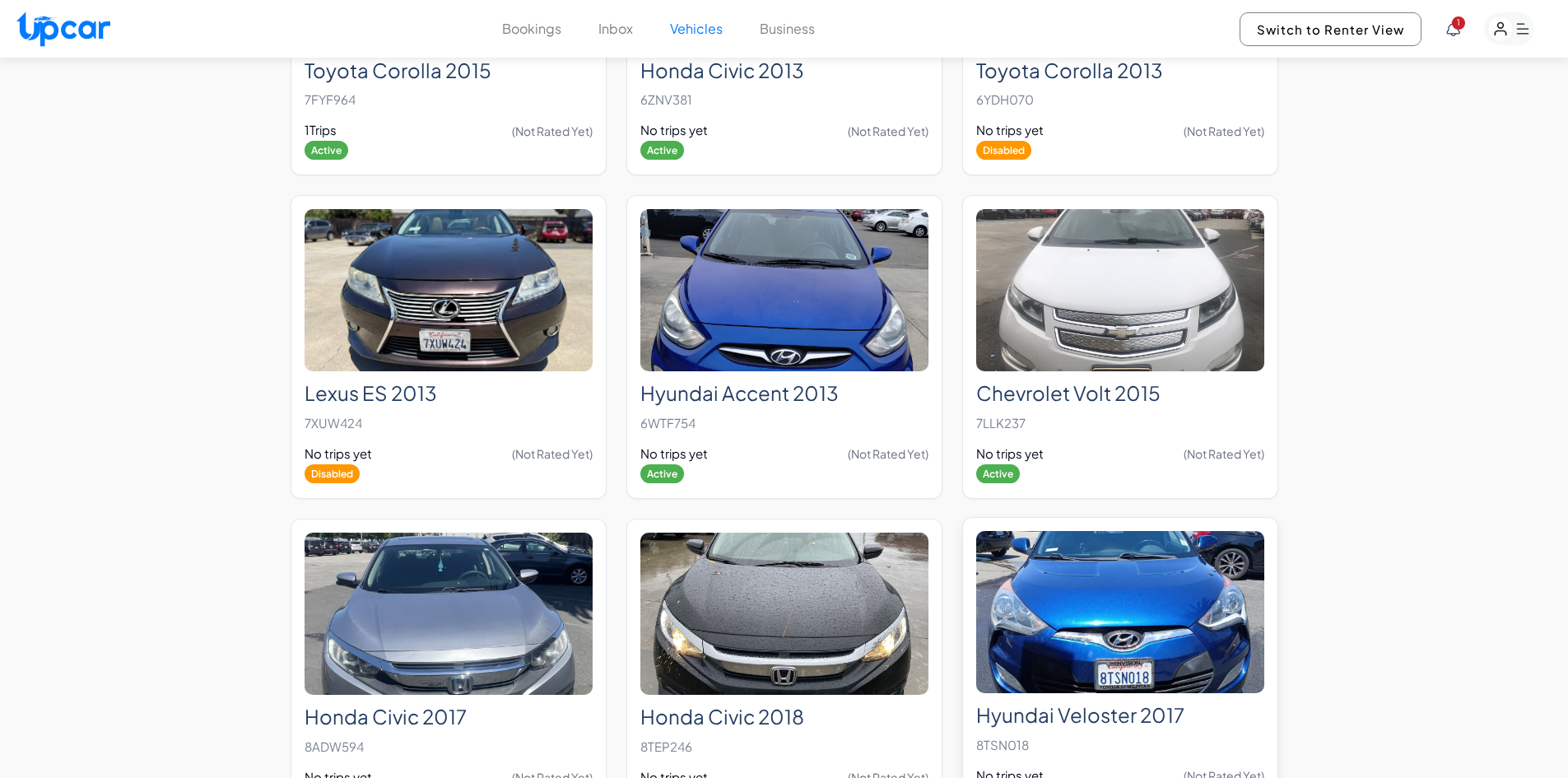
click at [1082, 639] on img at bounding box center [1120, 612] width 288 height 162
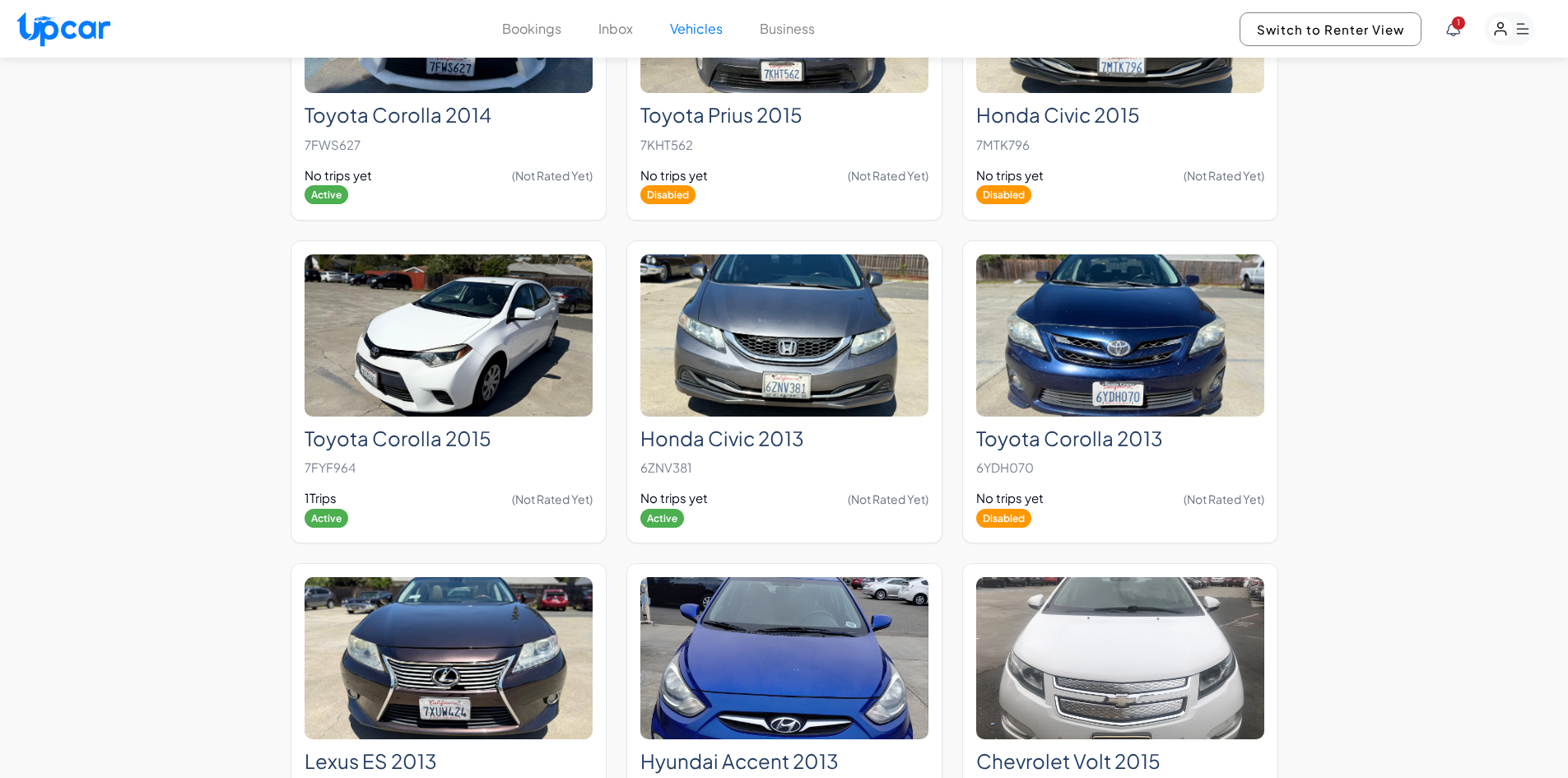
scroll to position [1811, 0]
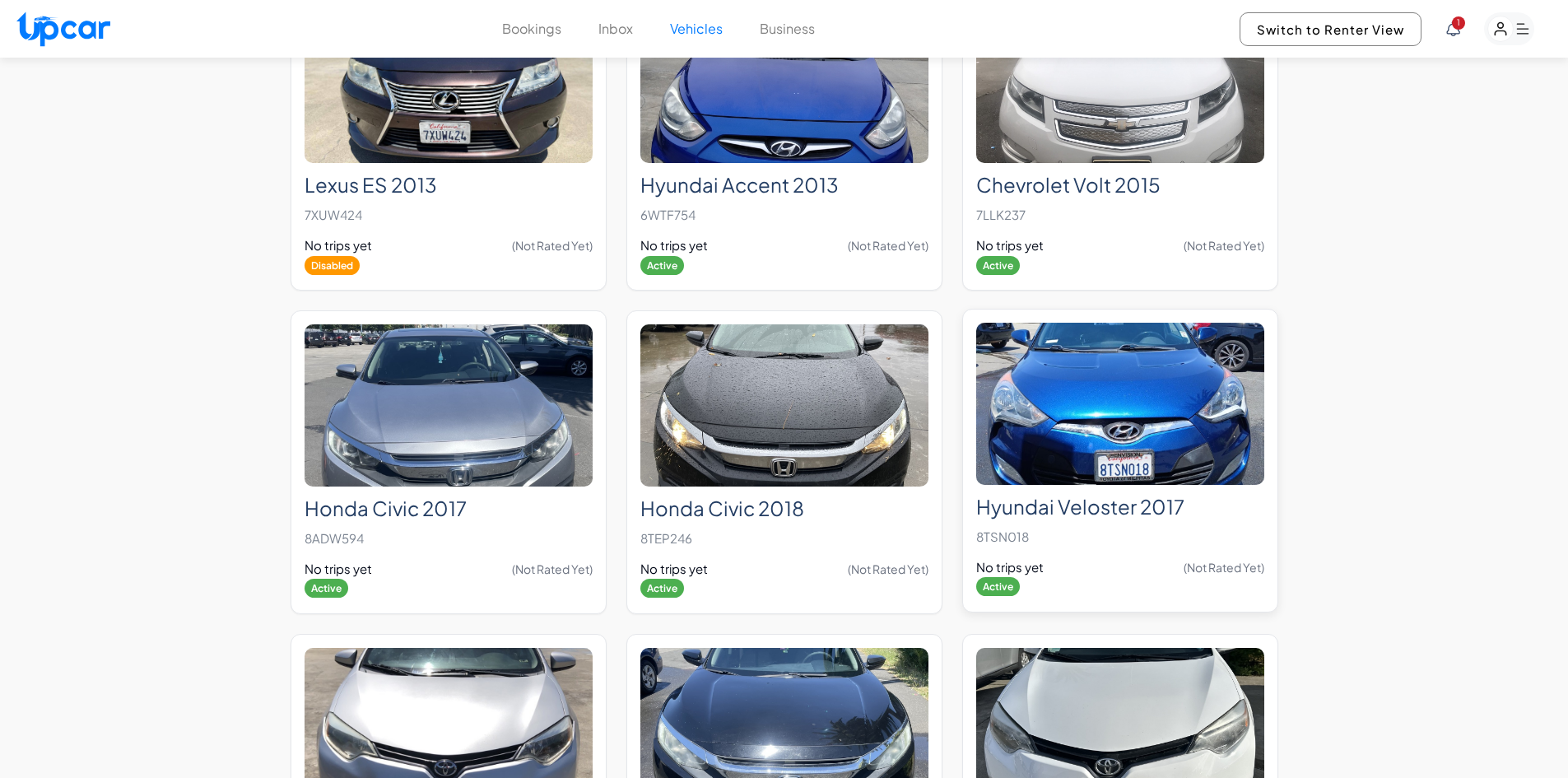
click at [1173, 412] on img at bounding box center [1120, 404] width 288 height 162
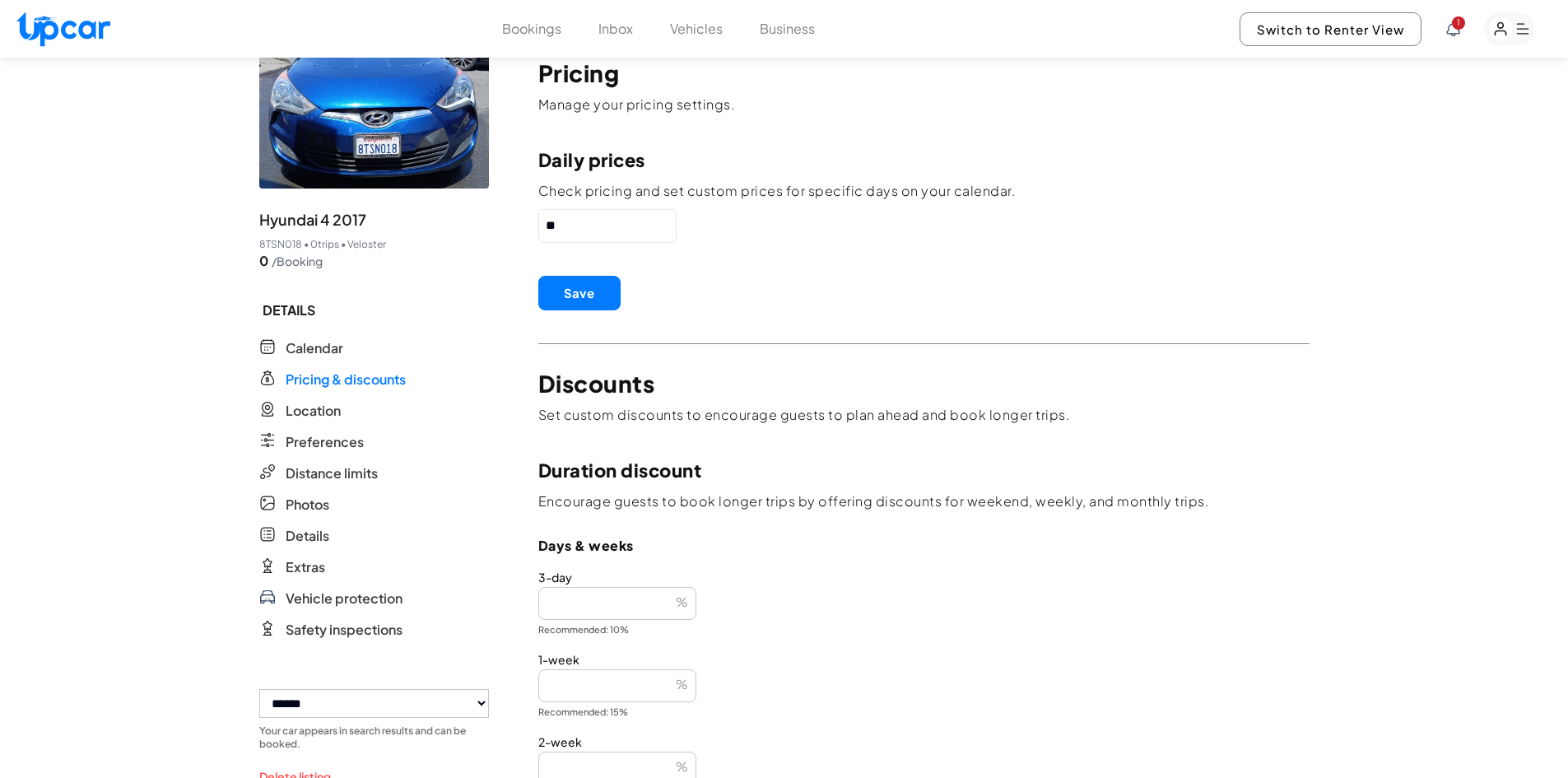
scroll to position [12, 0]
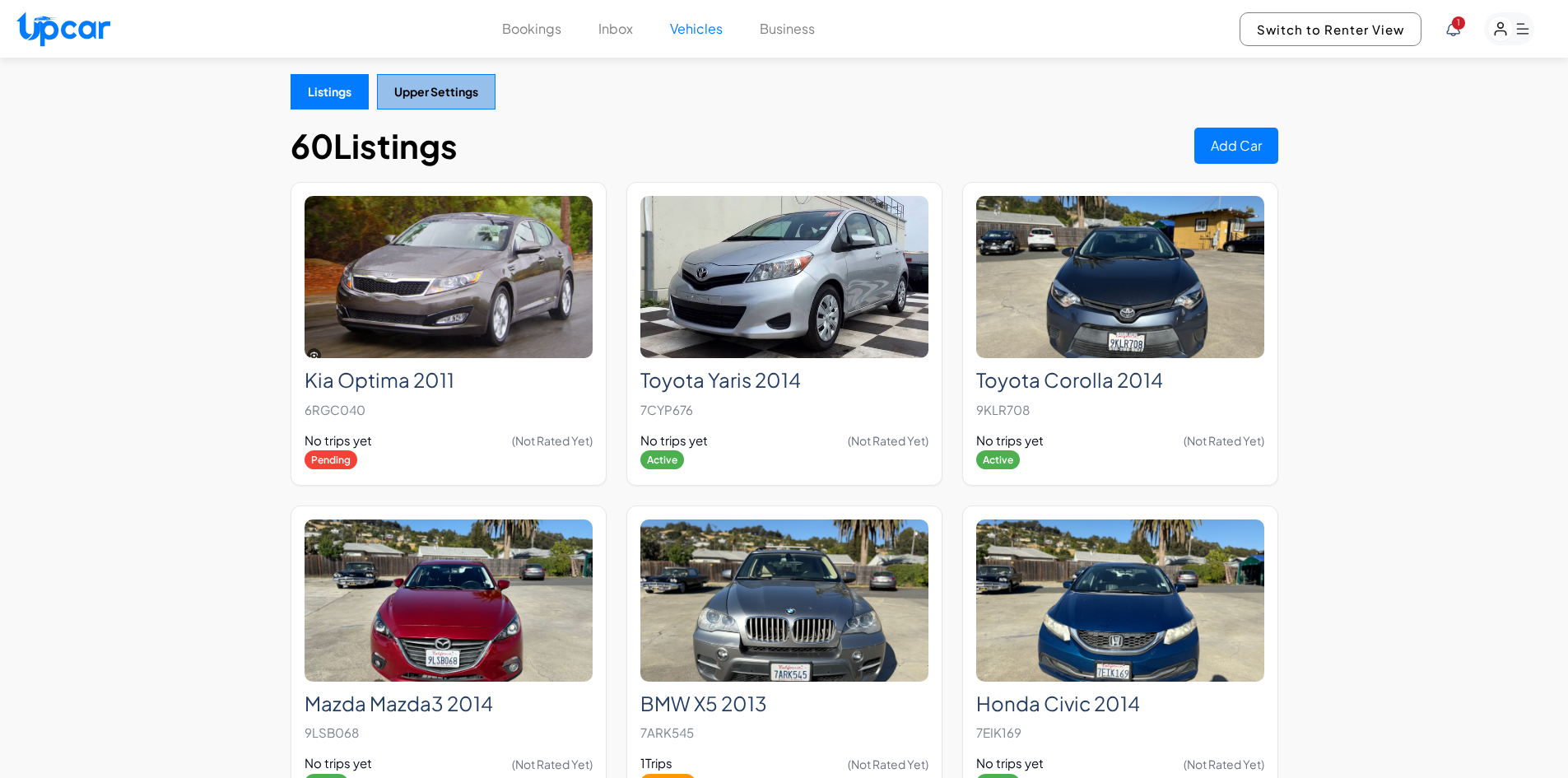
click at [455, 91] on button "Upper Settings" at bounding box center [436, 91] width 119 height 35
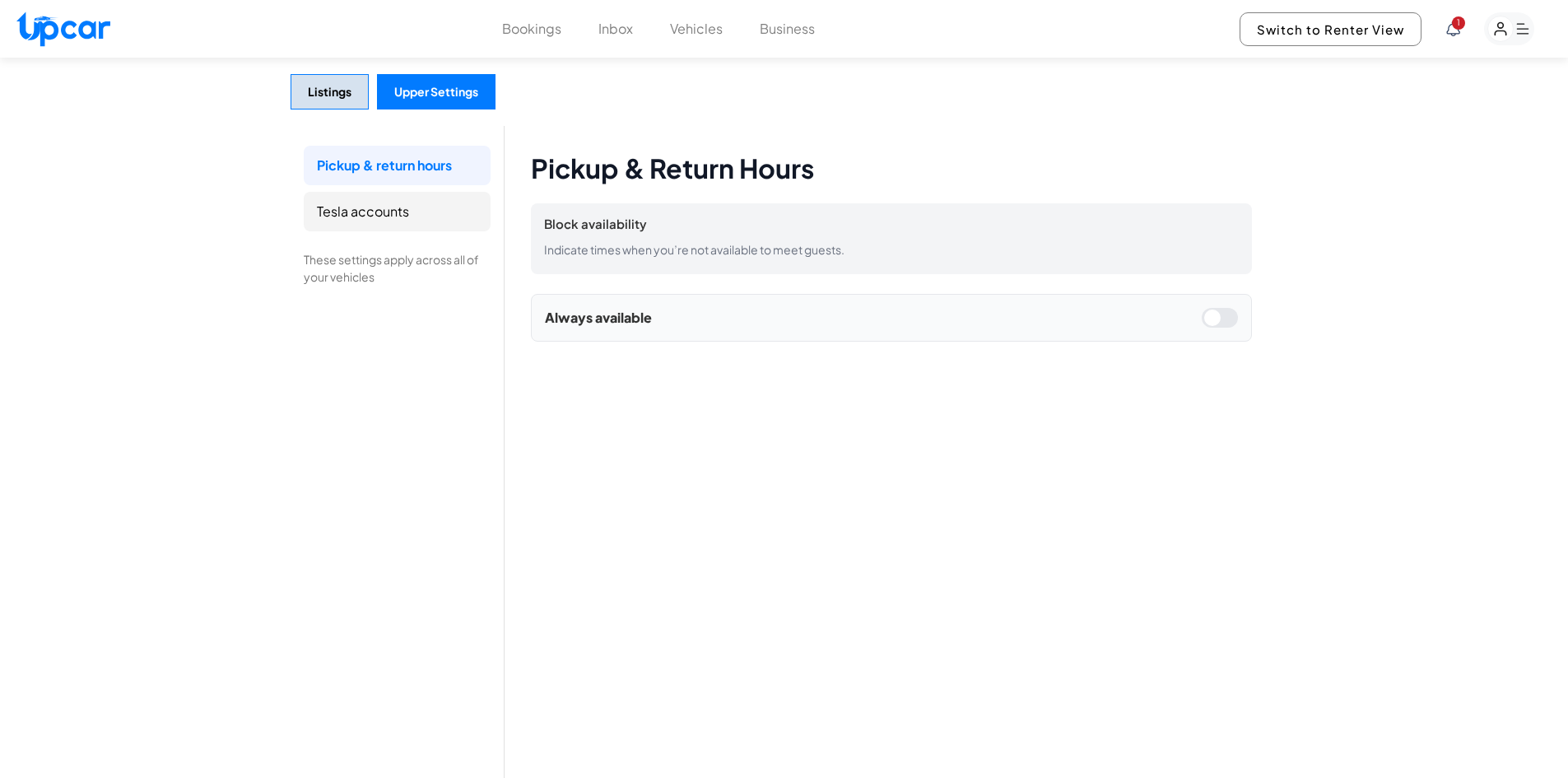
click at [418, 220] on li "Tesla accounts" at bounding box center [397, 212] width 187 height 40
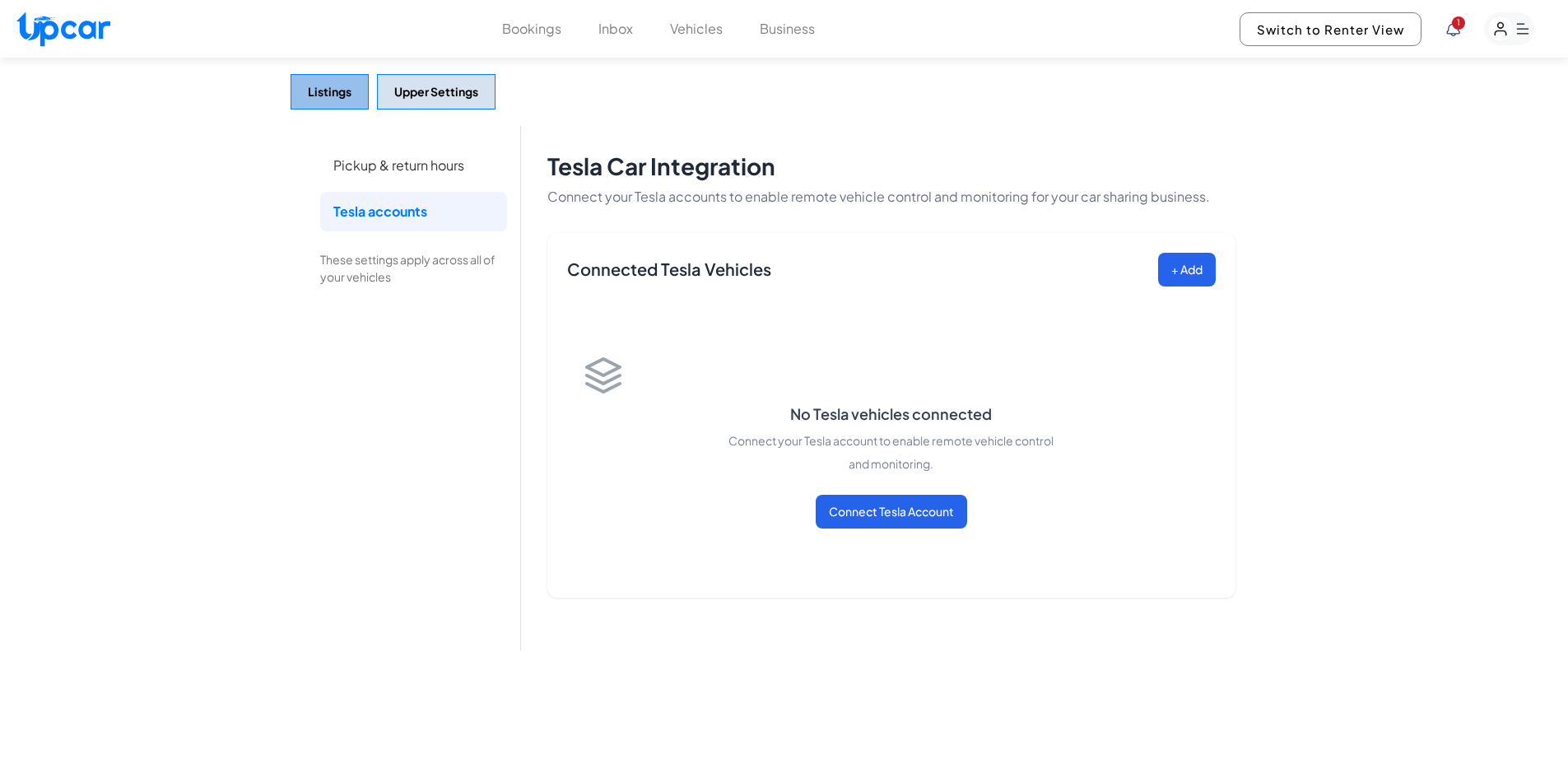
click at [297, 99] on button "Listings" at bounding box center [330, 91] width 78 height 35
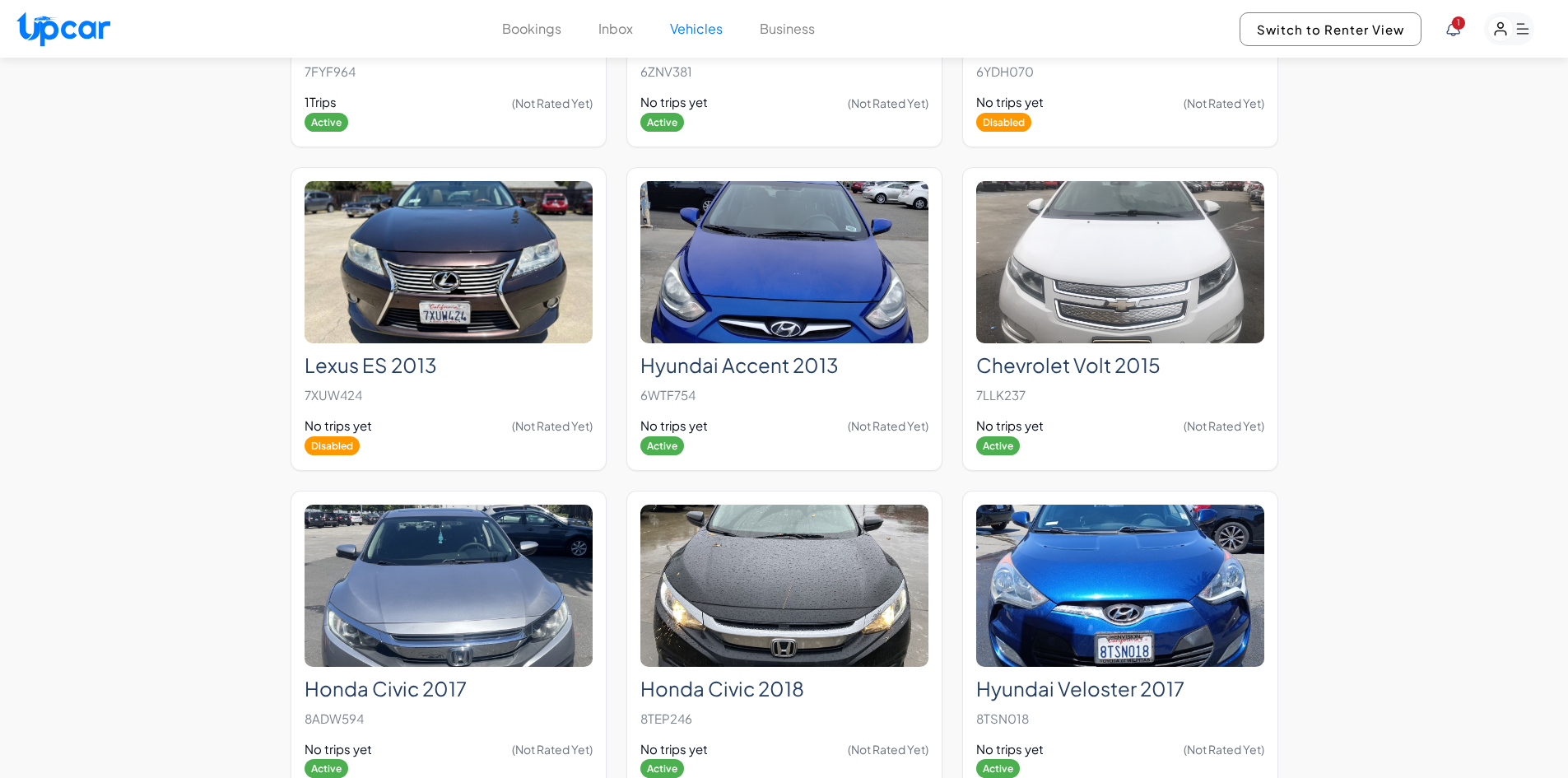
scroll to position [1893, 0]
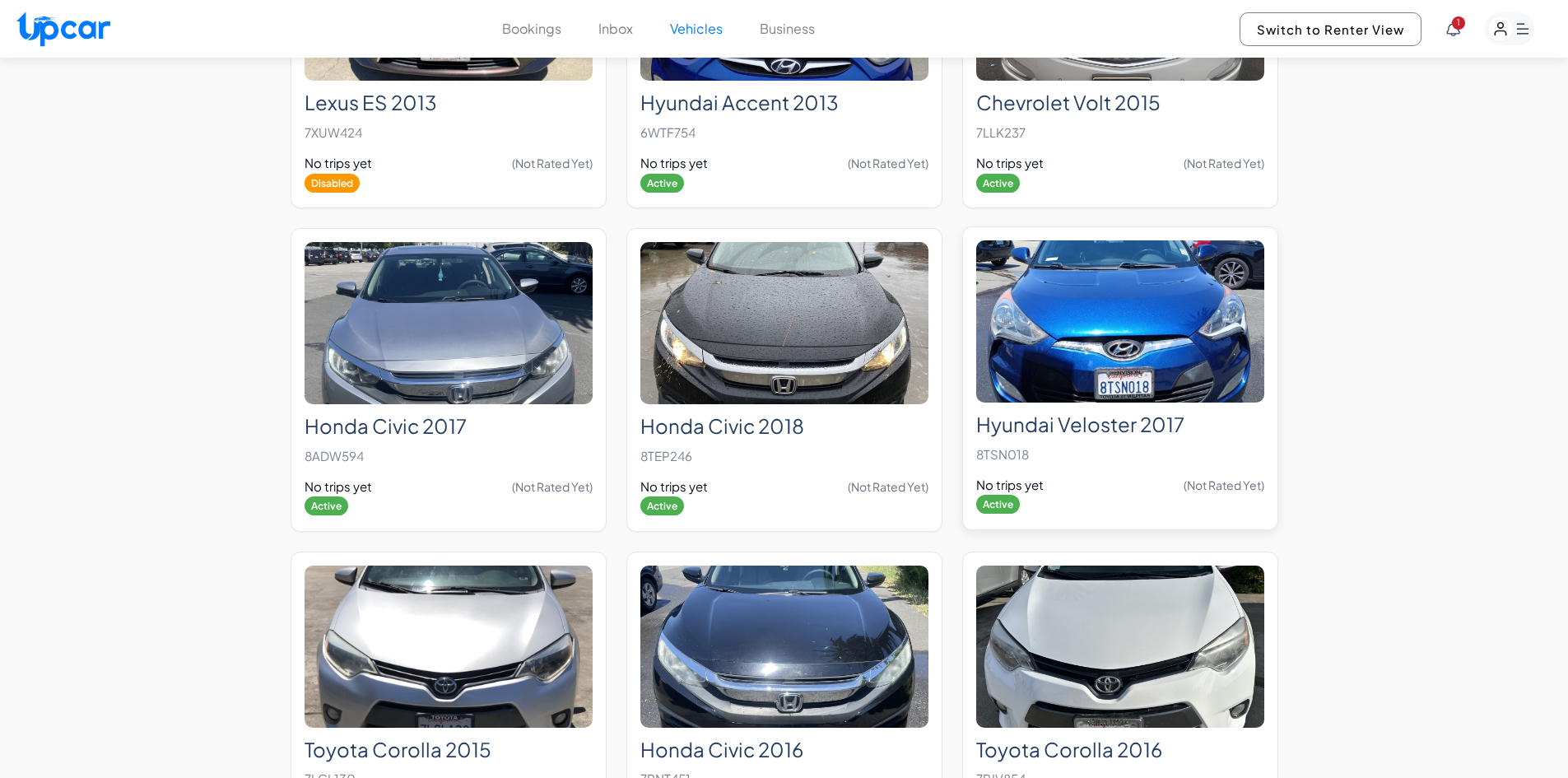
click at [1214, 338] on img at bounding box center [1120, 321] width 288 height 162
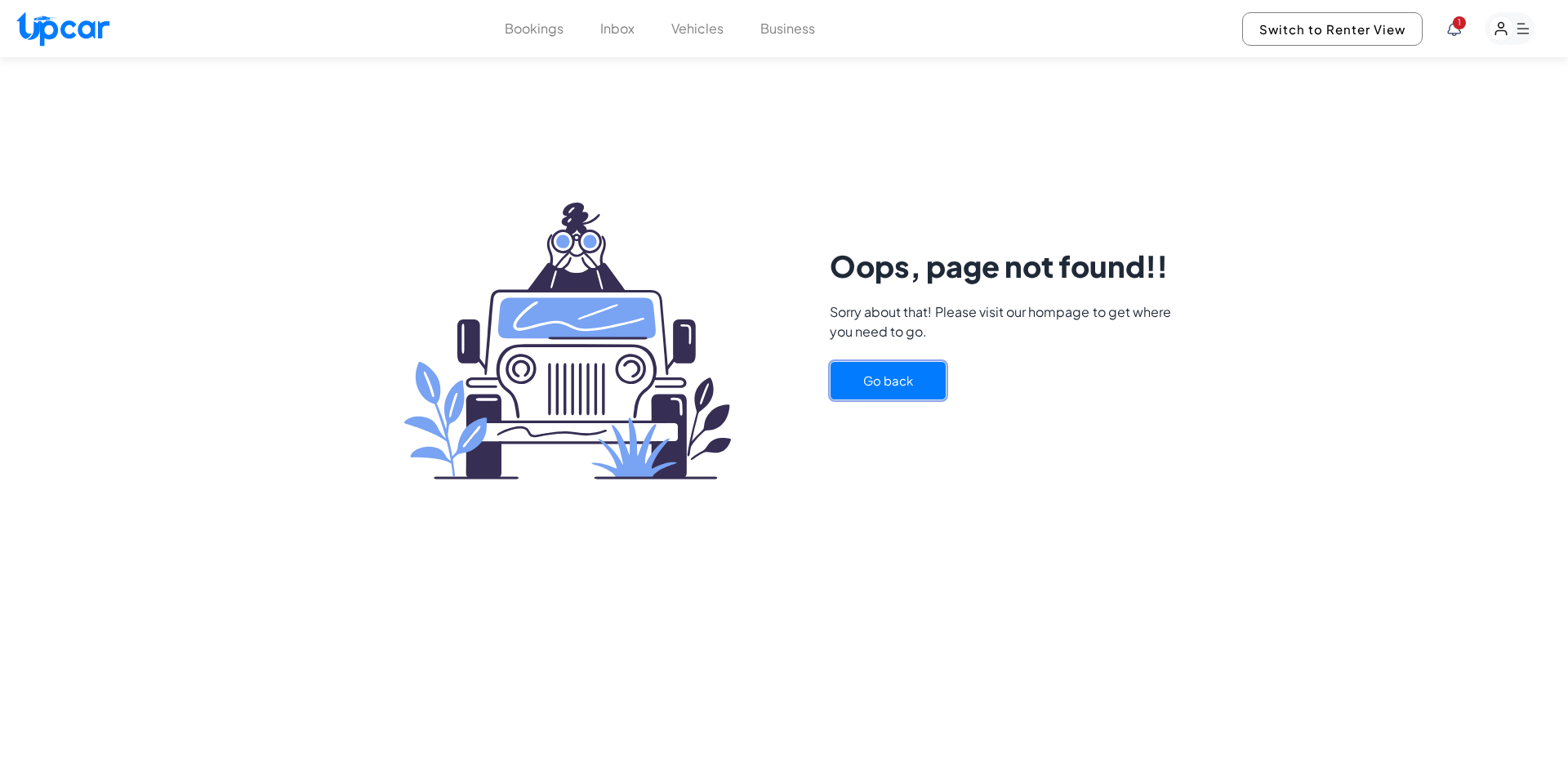
click at [904, 377] on button "Go back" at bounding box center [888, 381] width 117 height 40
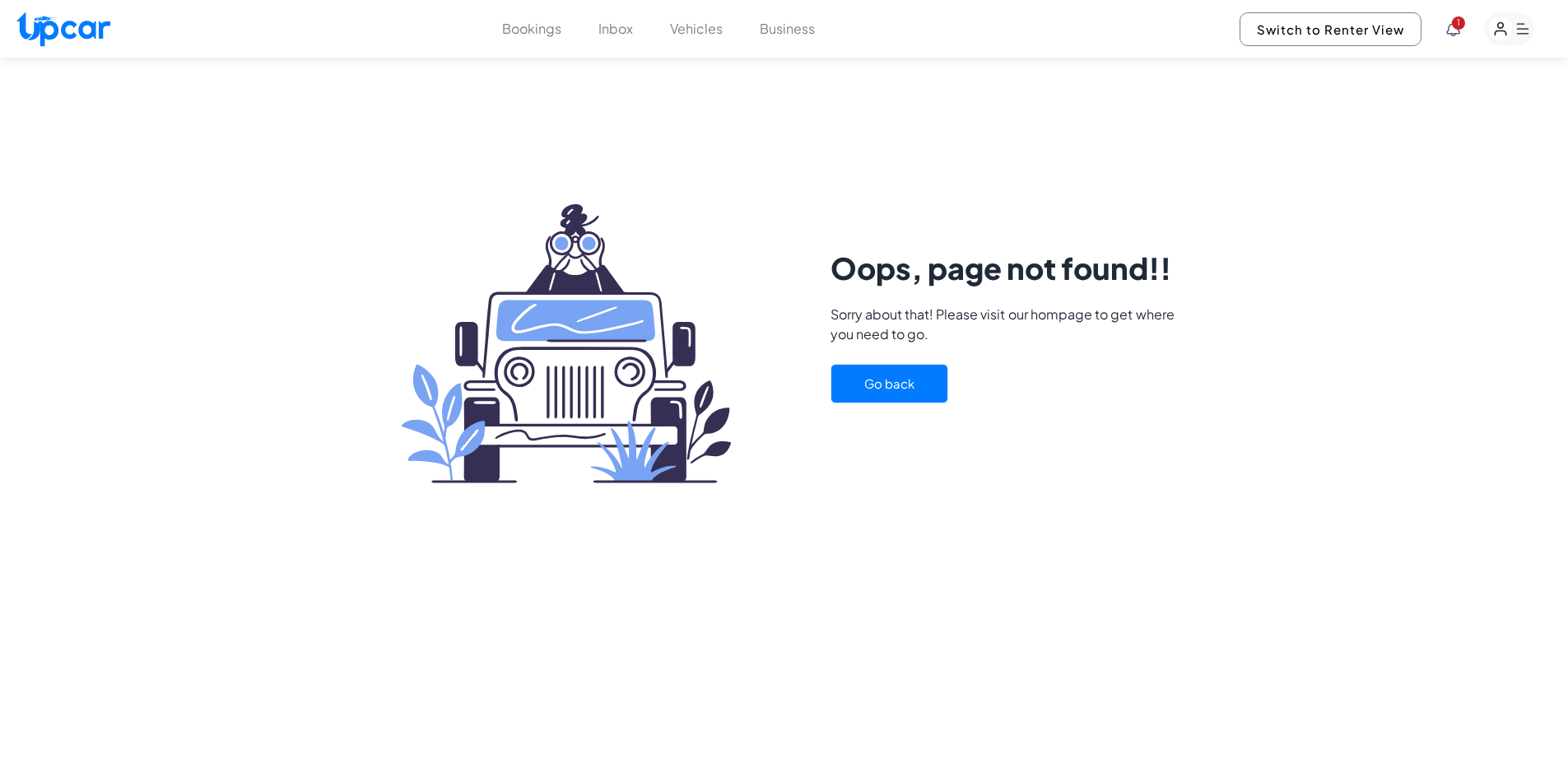
select select "********"
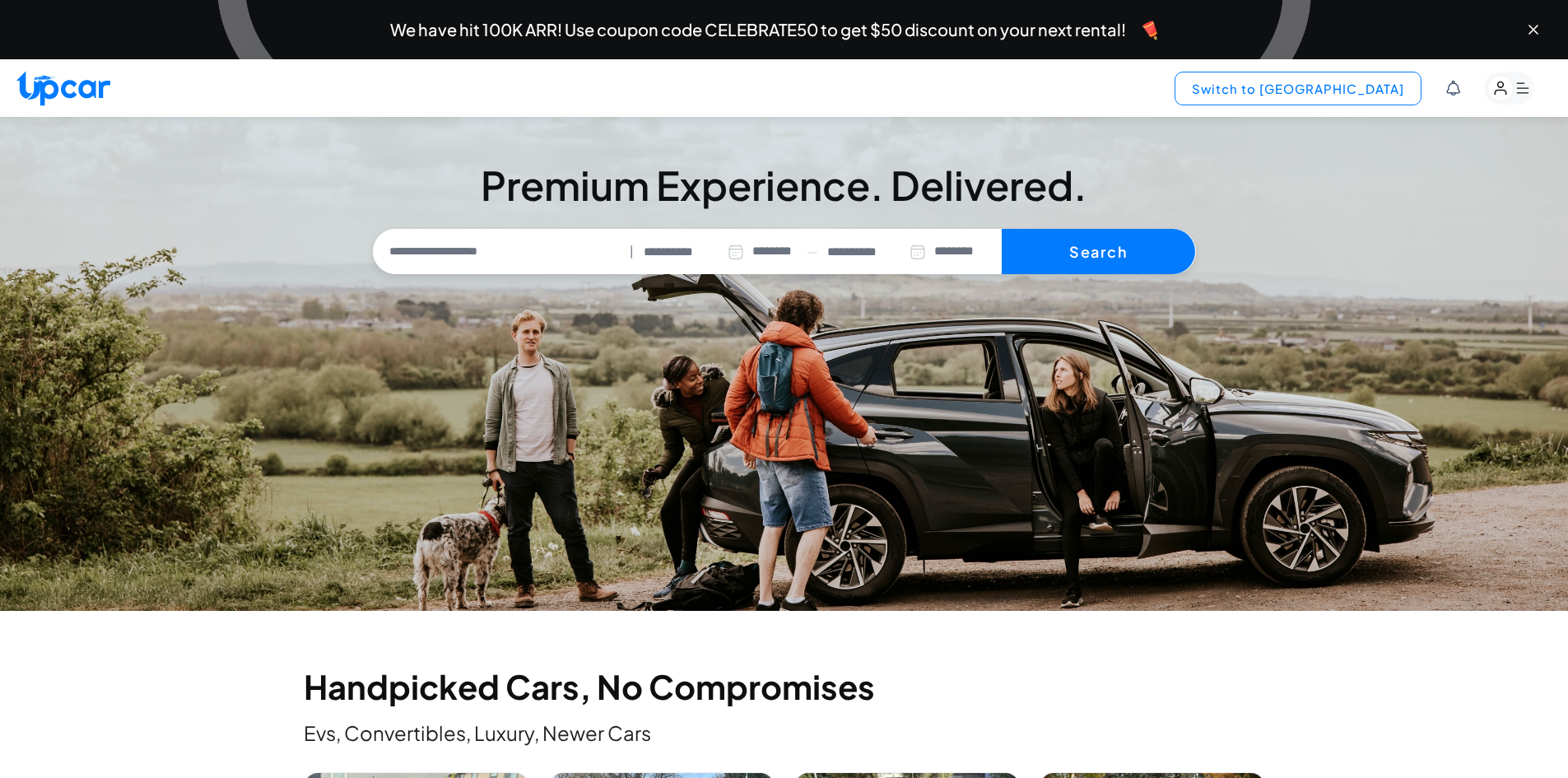
click at [1367, 96] on button "Switch to [GEOGRAPHIC_DATA]" at bounding box center [1297, 88] width 247 height 34
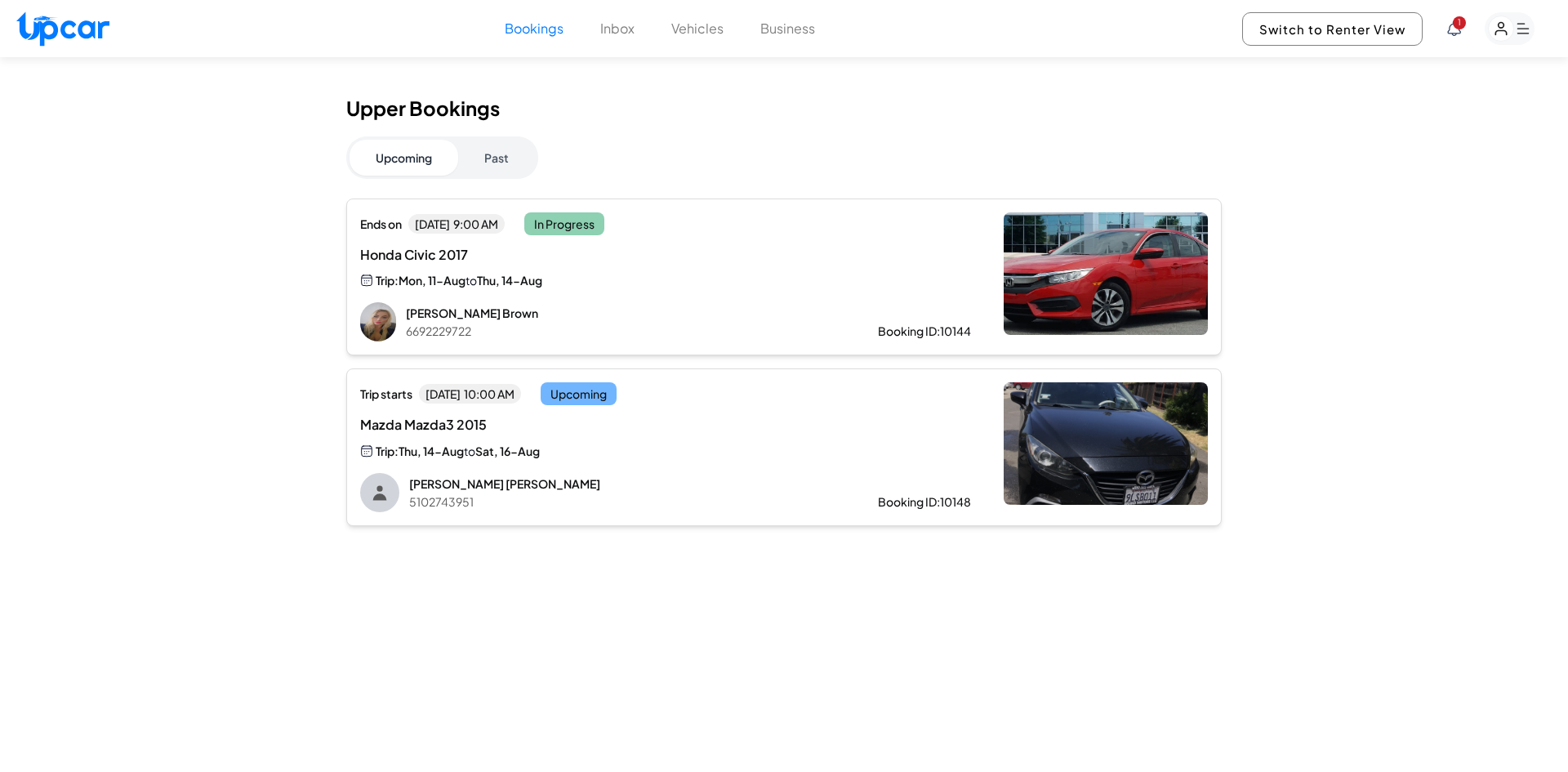
click at [691, 24] on button "Vehicles" at bounding box center [696, 28] width 52 height 20
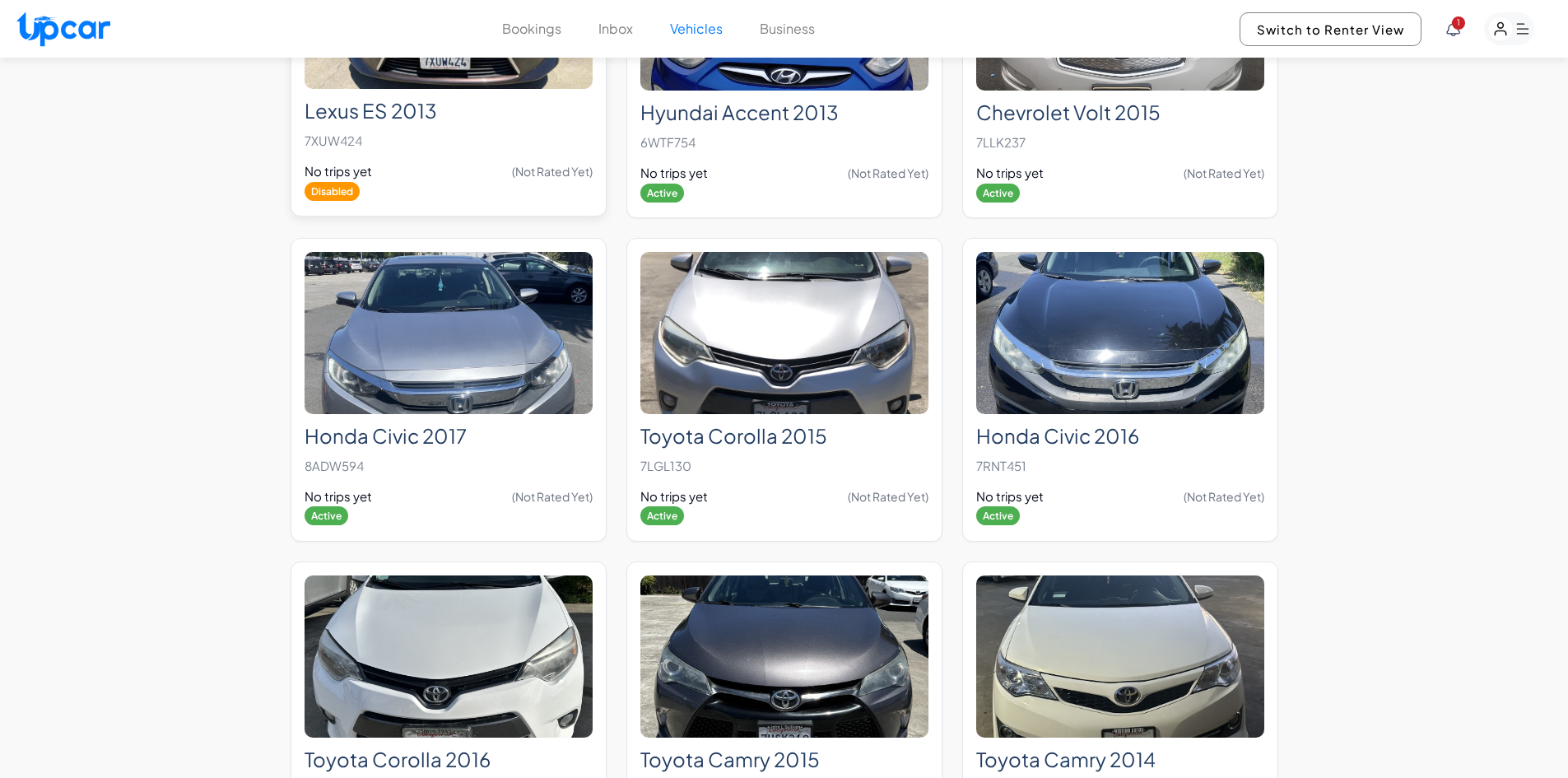
scroll to position [1893, 0]
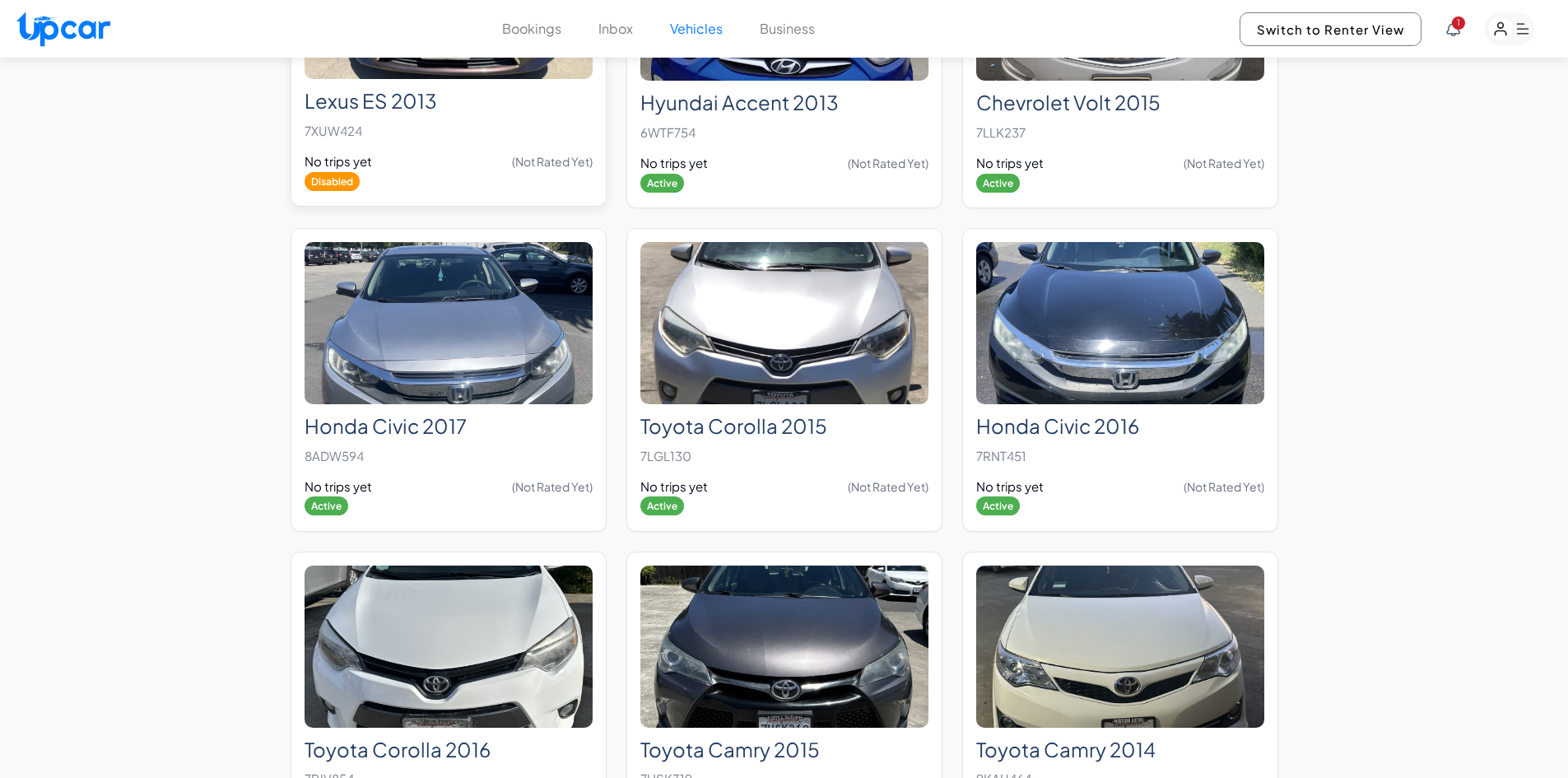
click at [501, 351] on img at bounding box center [448, 323] width 288 height 162
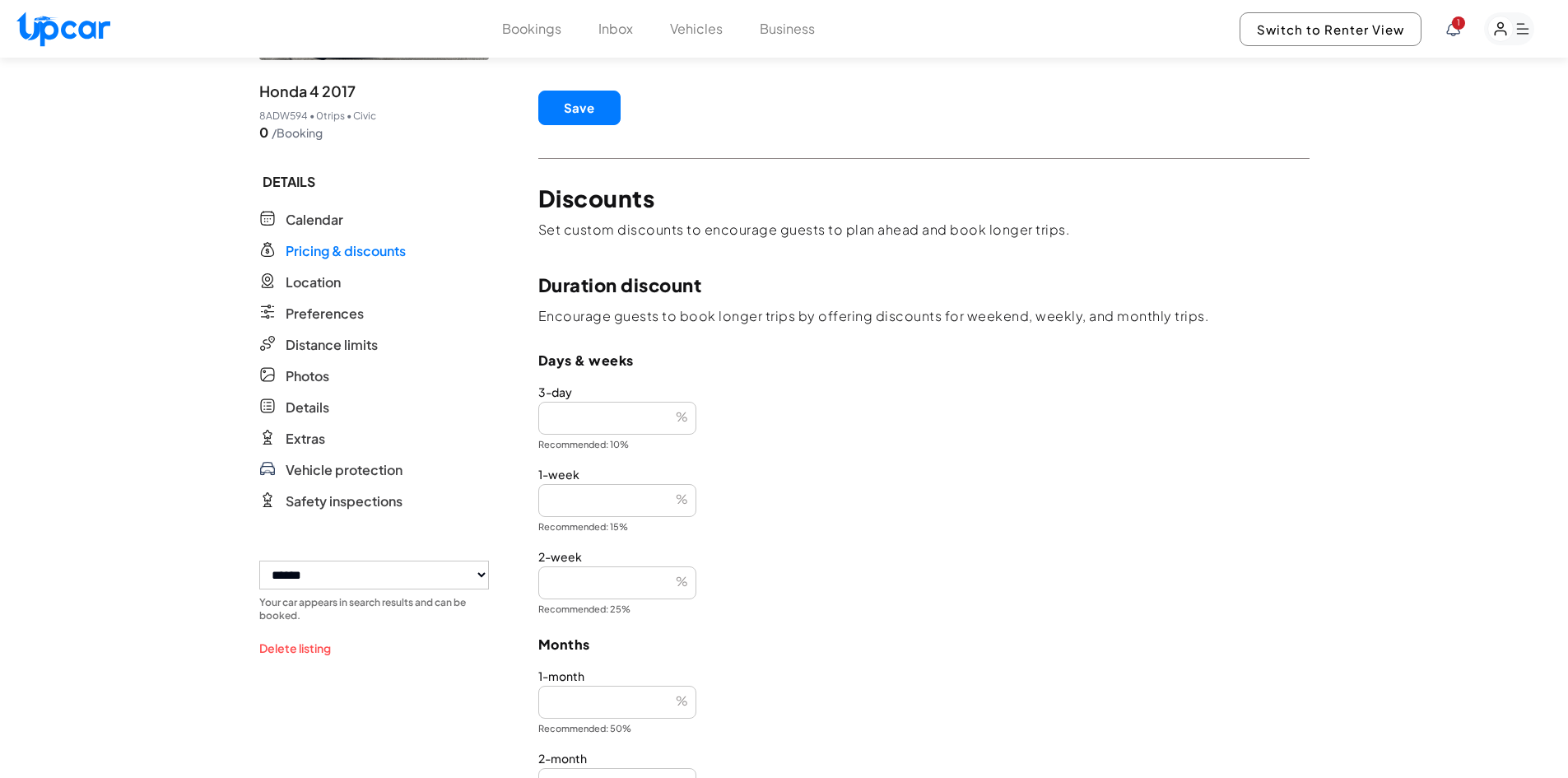
scroll to position [330, 0]
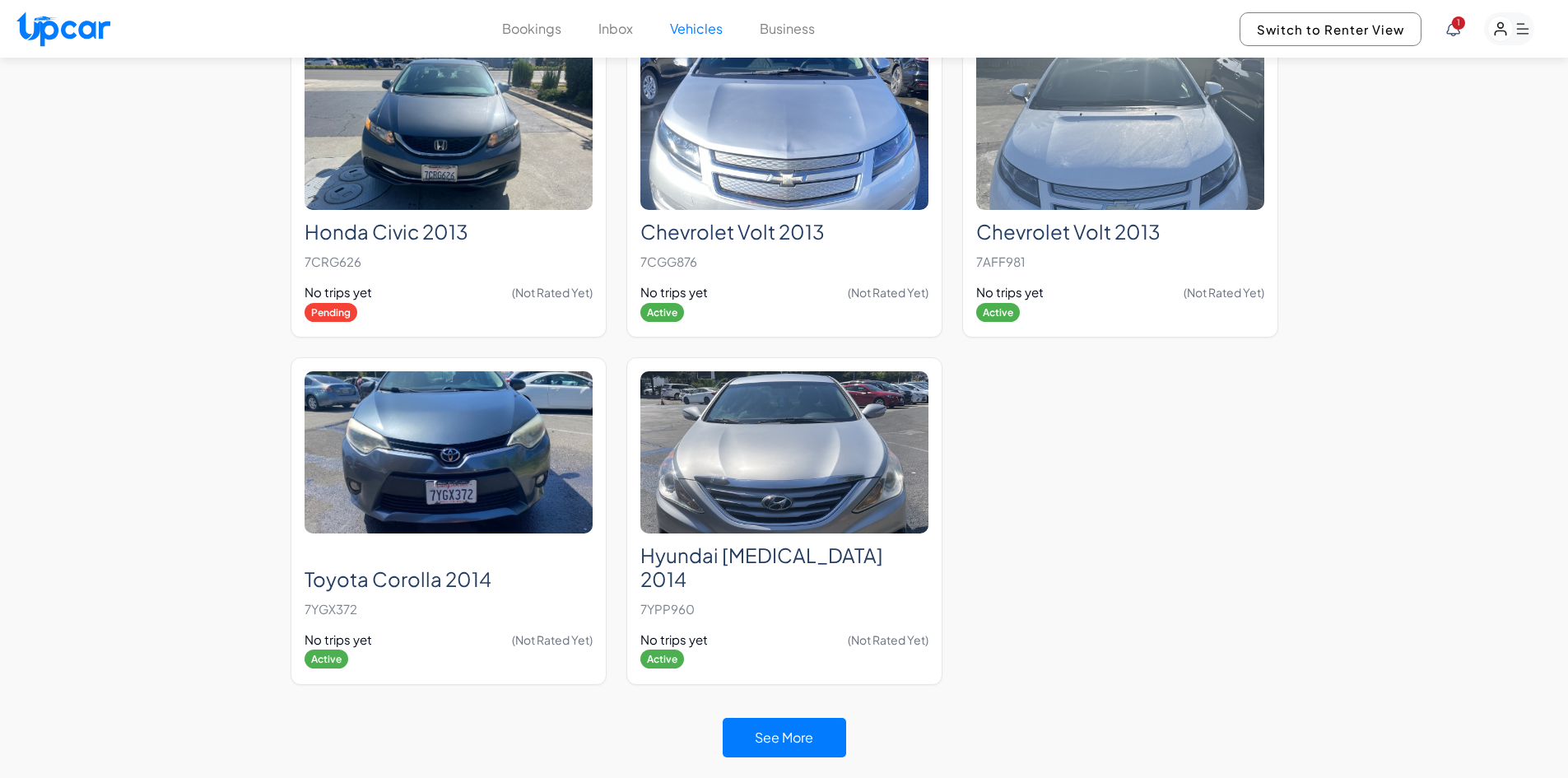
scroll to position [3709, 0]
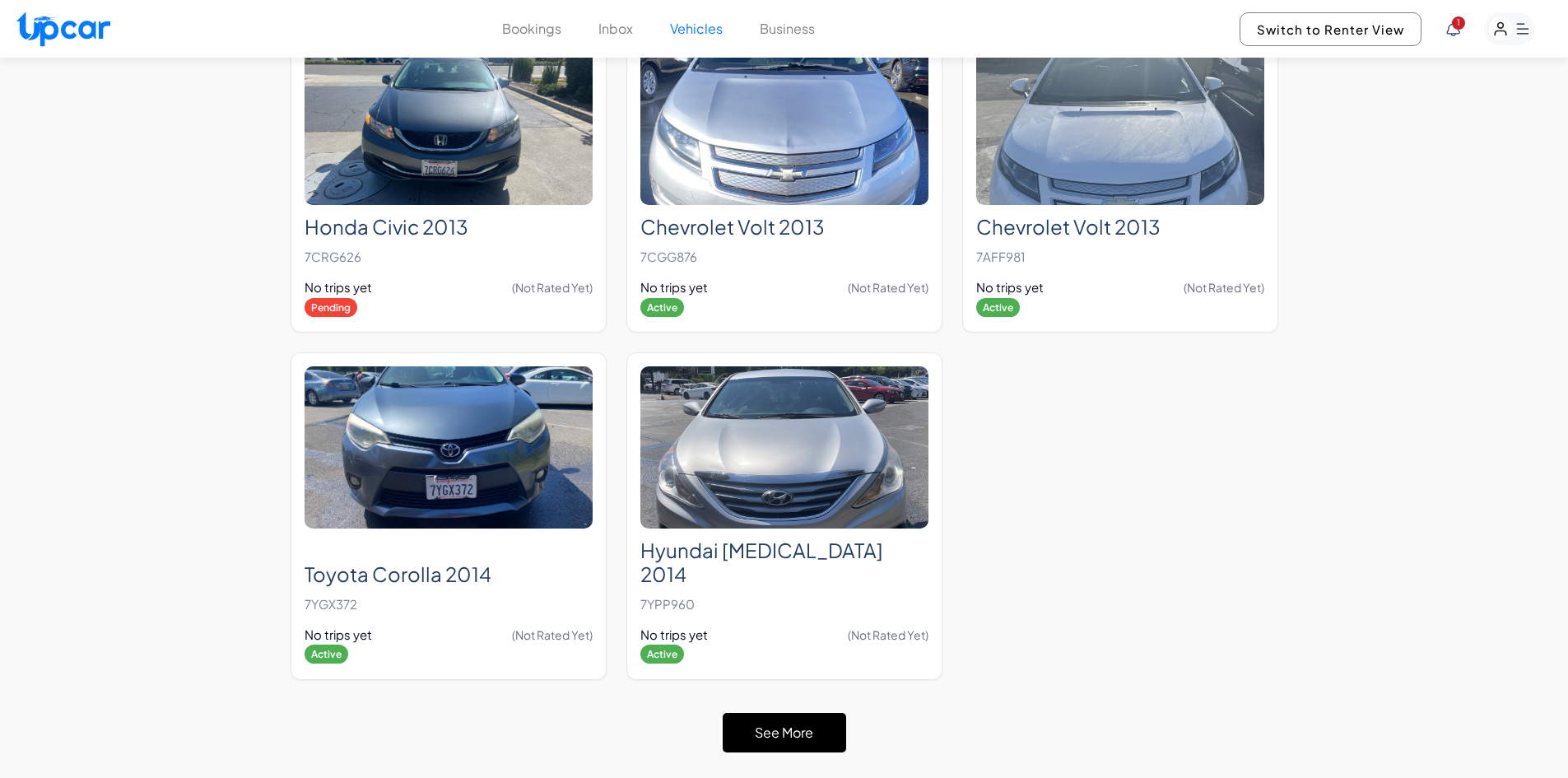
click at [803, 712] on button "See More" at bounding box center [784, 732] width 123 height 40
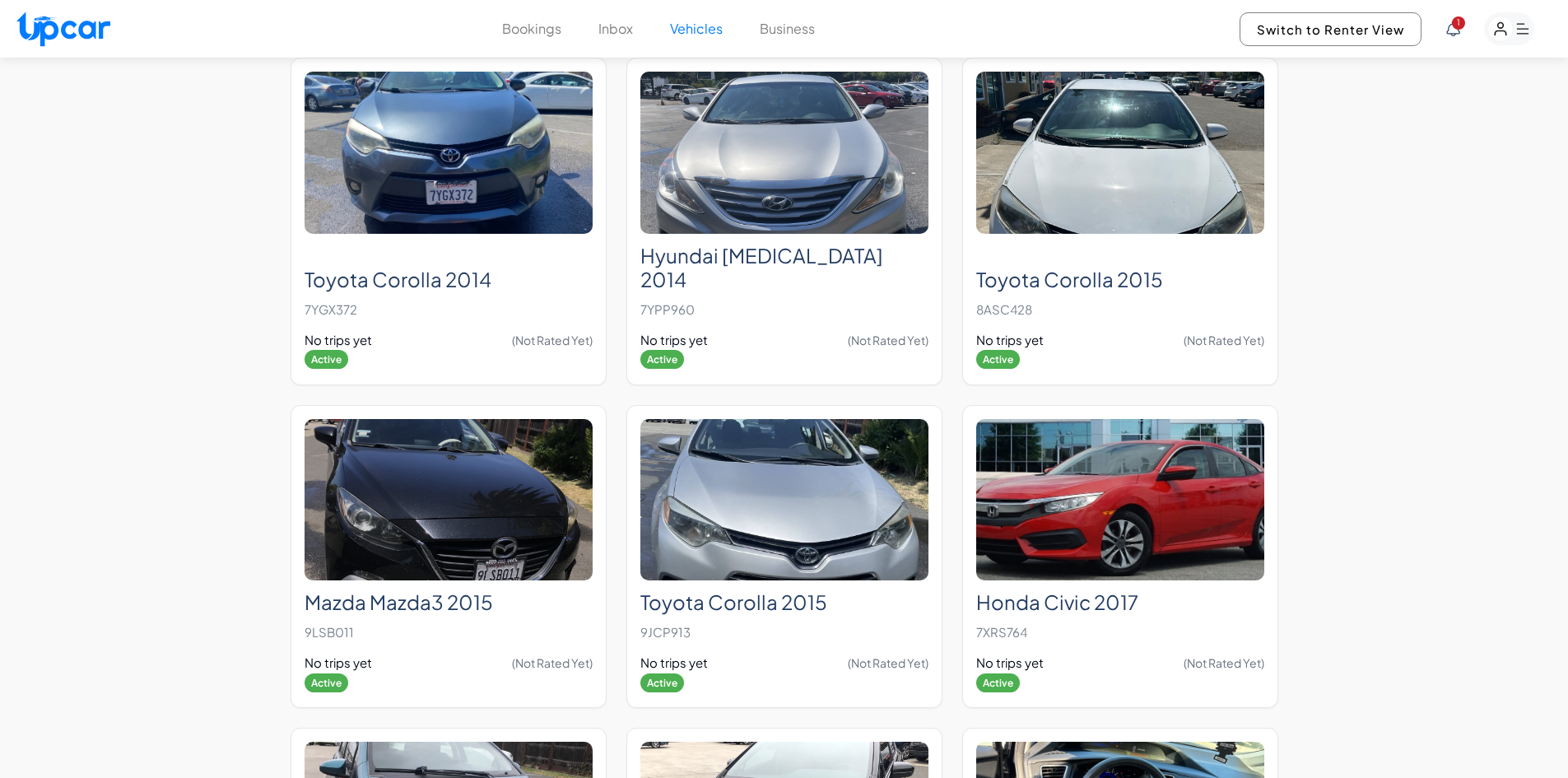
scroll to position [4033, 0]
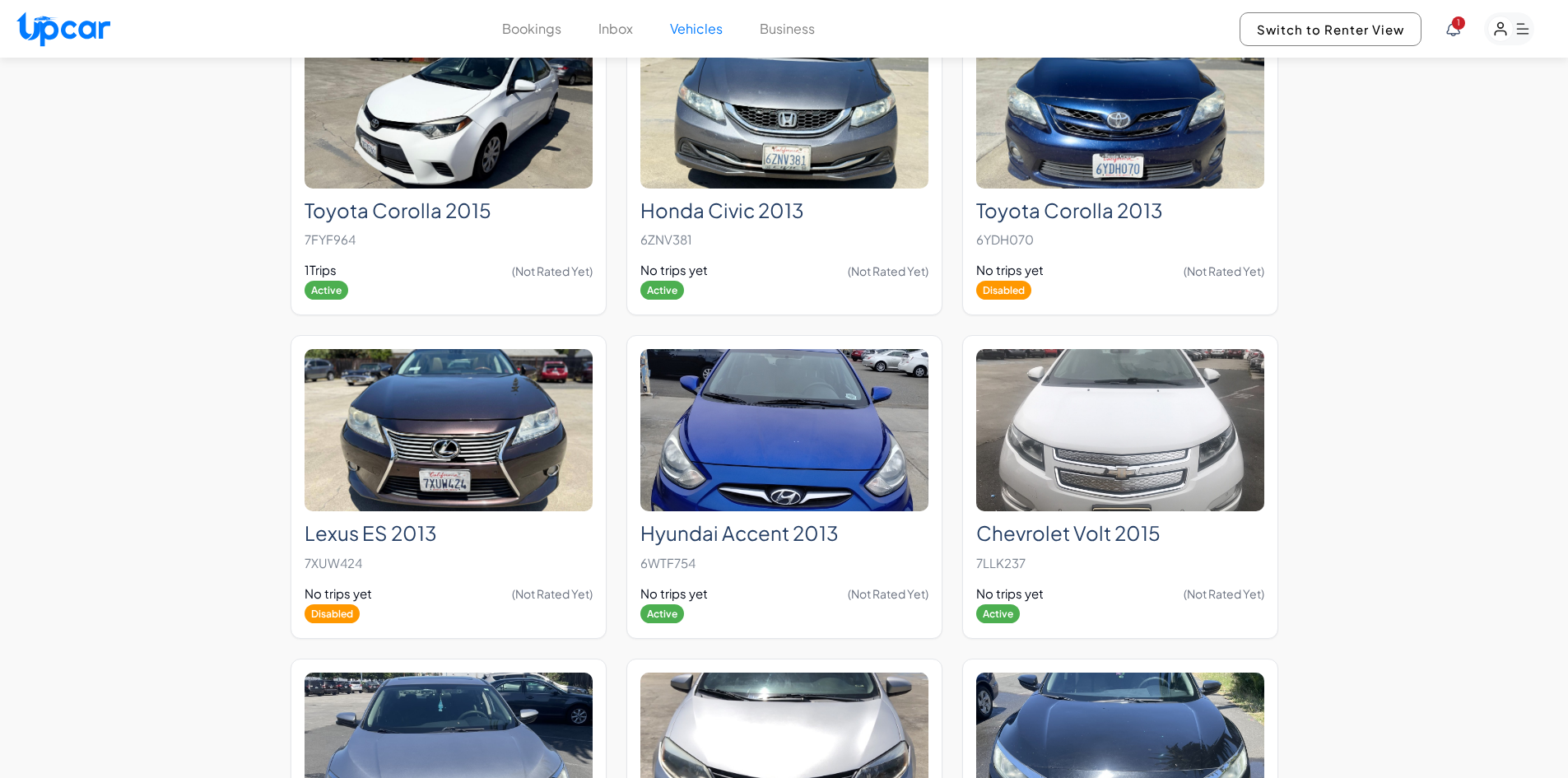
scroll to position [1152, 0]
